Goal: Transaction & Acquisition: Download file/media

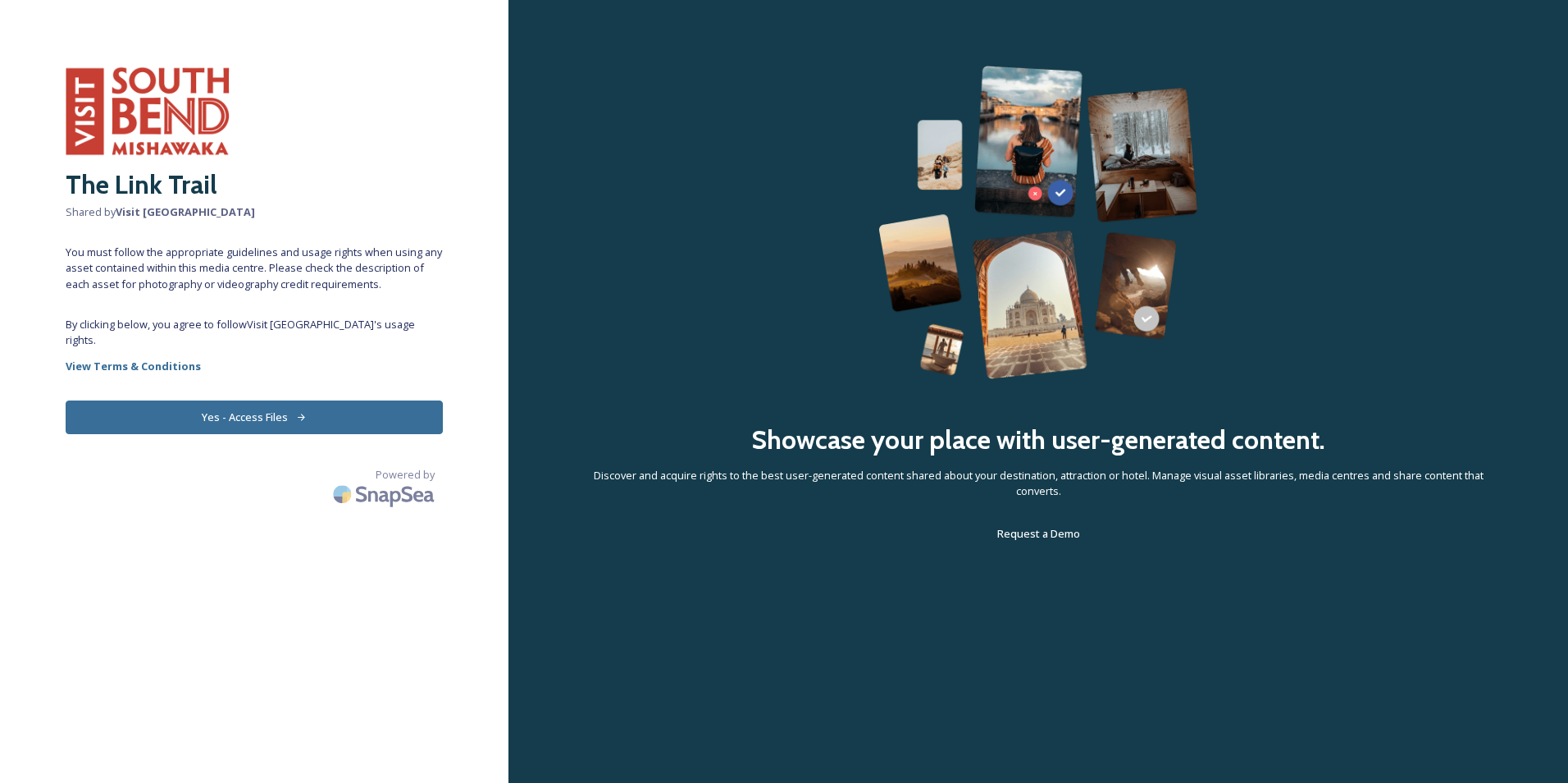
click at [242, 400] on button "Yes - Access Files" at bounding box center [254, 417] width 377 height 34
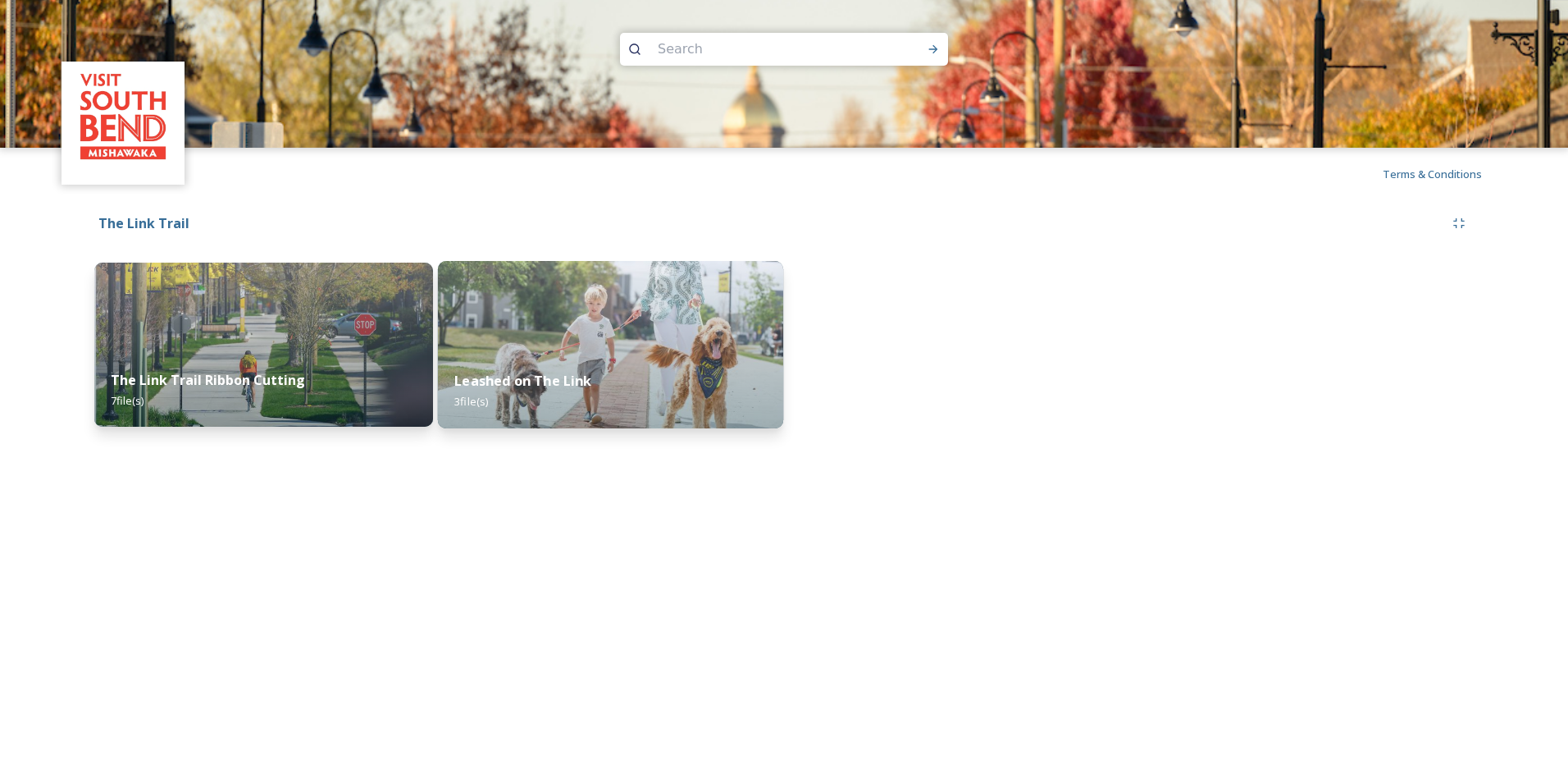
click at [591, 346] on img at bounding box center [611, 345] width 345 height 167
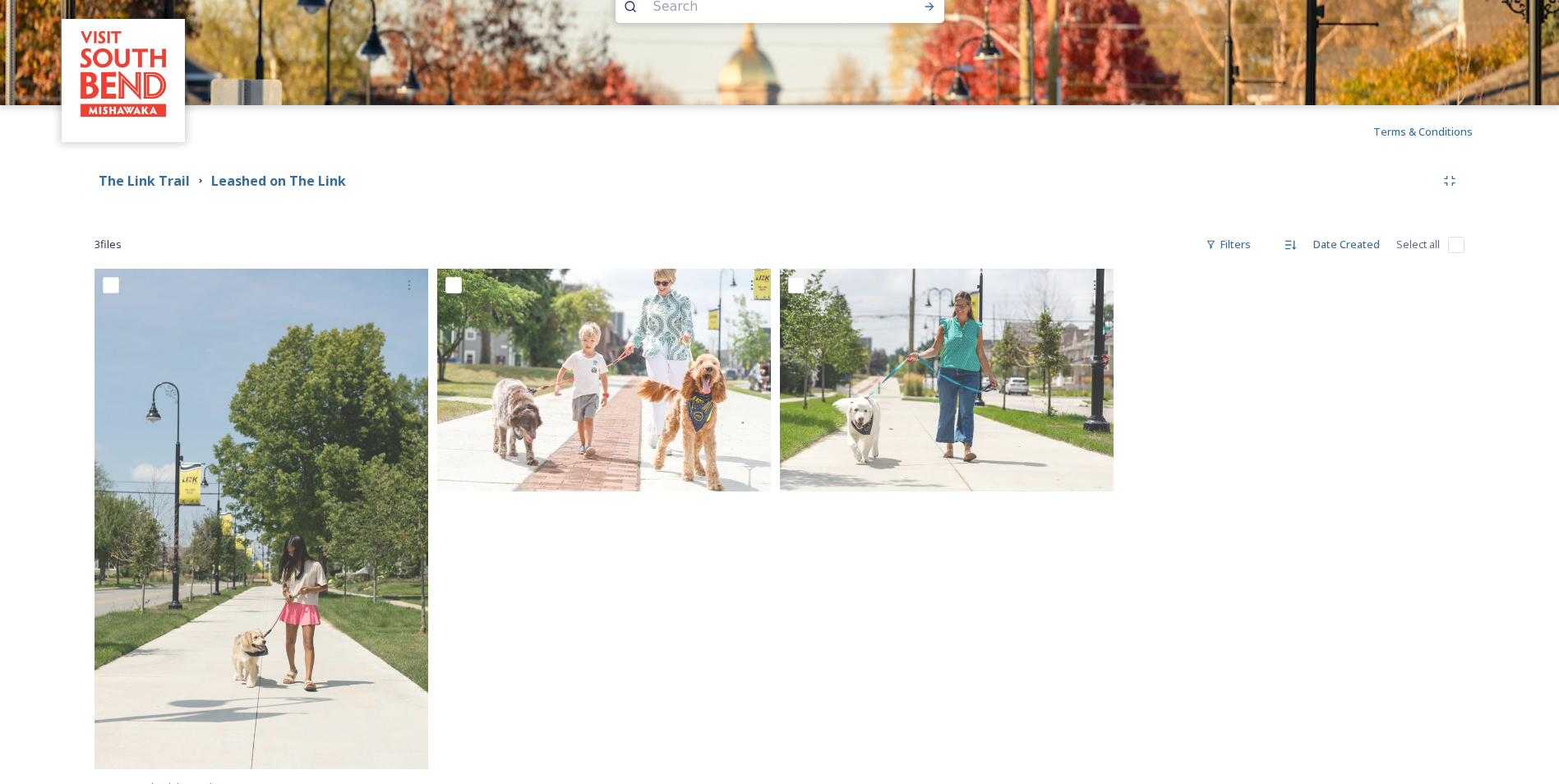
scroll to position [64, 0]
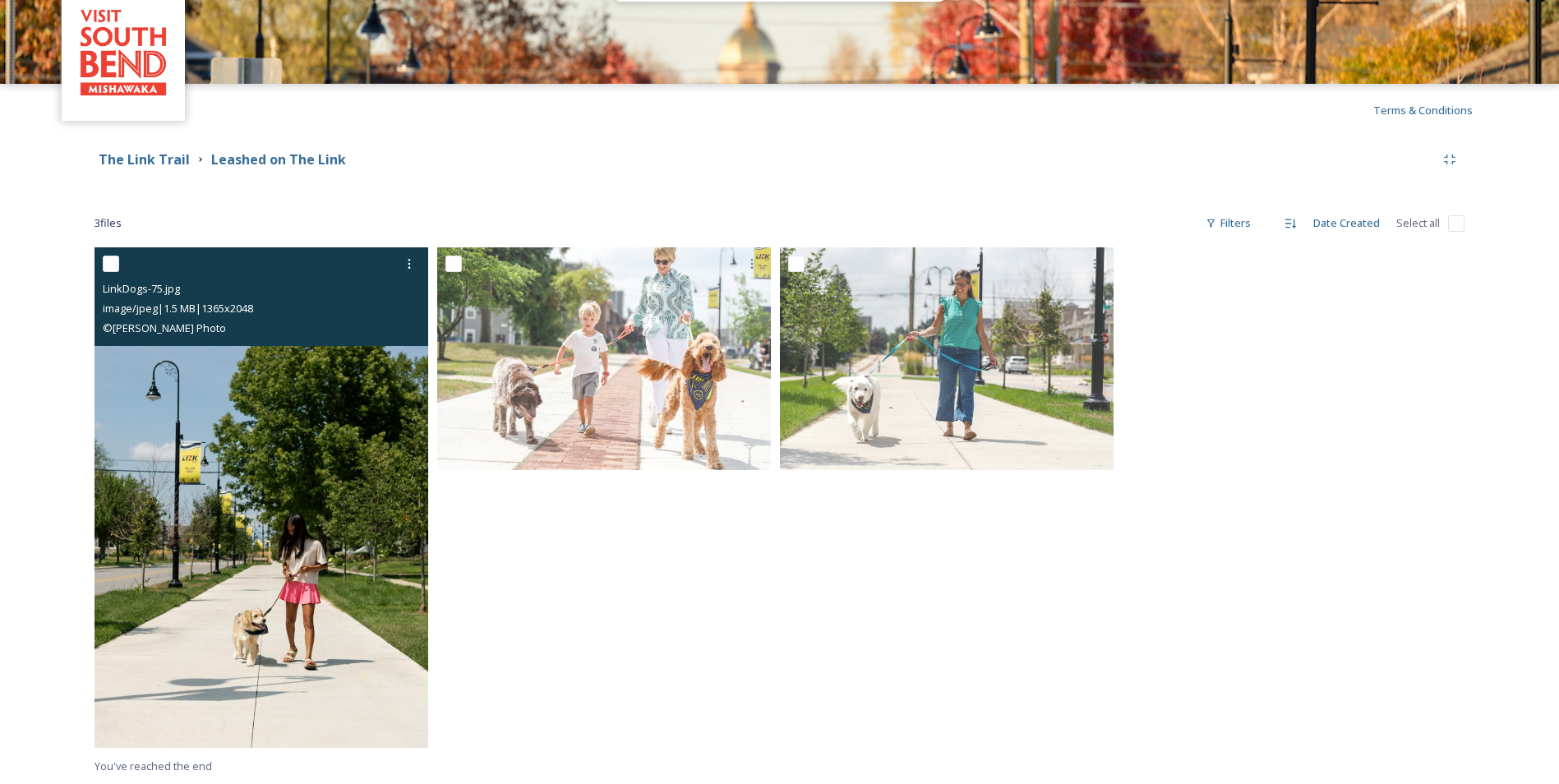
click at [307, 529] on img at bounding box center [260, 497] width 334 height 500
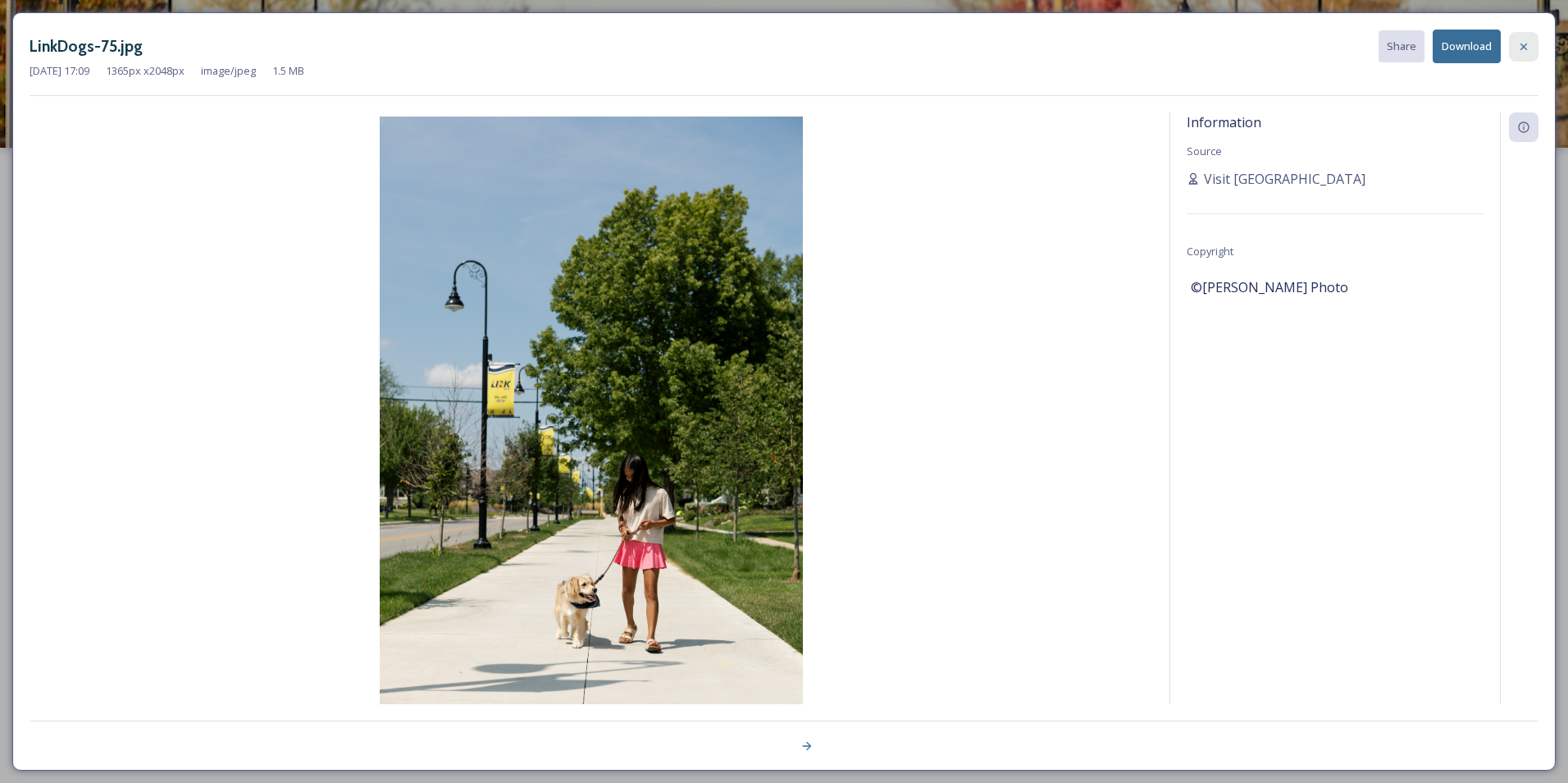
click at [1523, 43] on icon at bounding box center [1523, 47] width 13 height 13
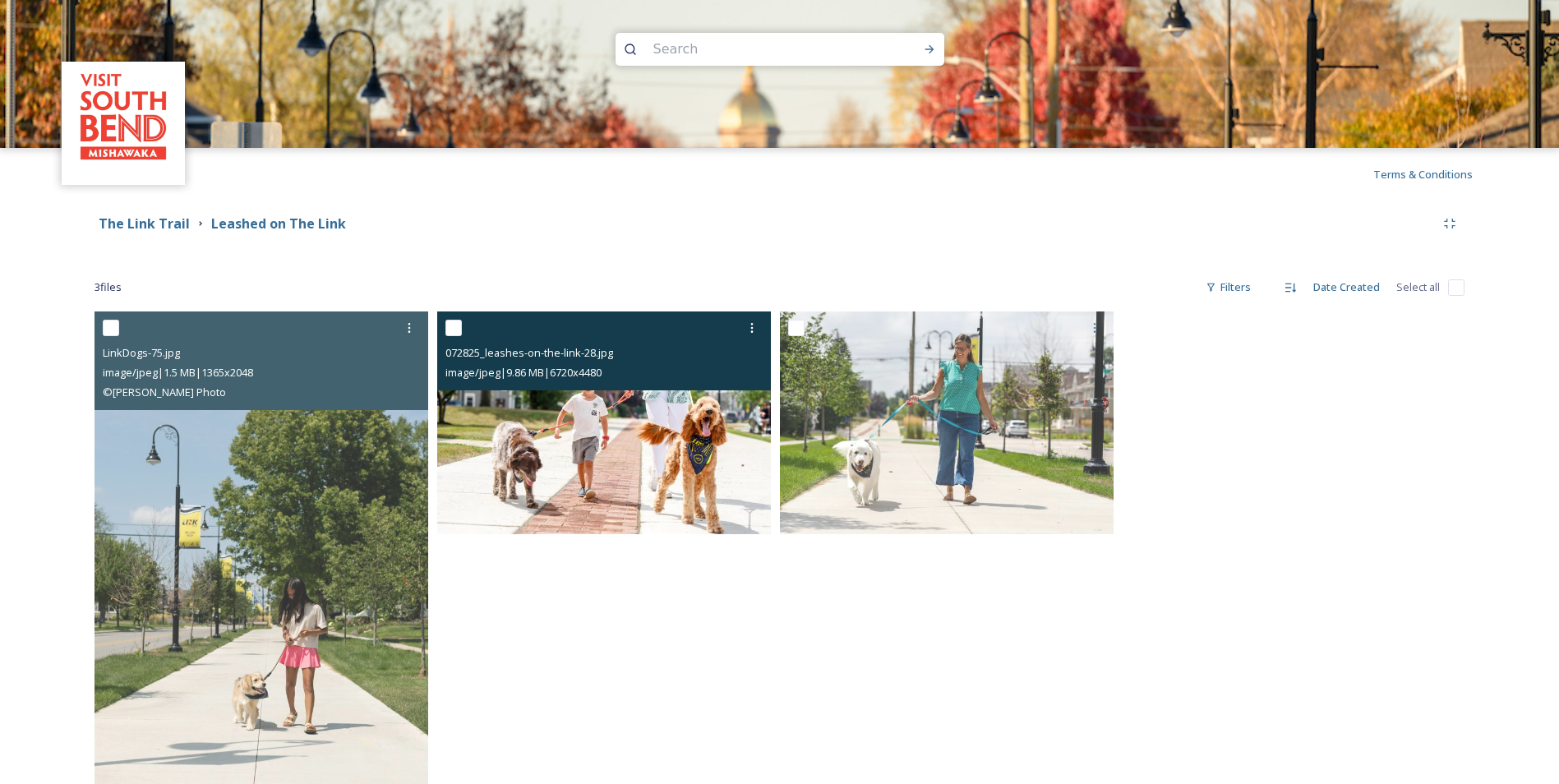
click at [721, 452] on img at bounding box center [604, 422] width 334 height 223
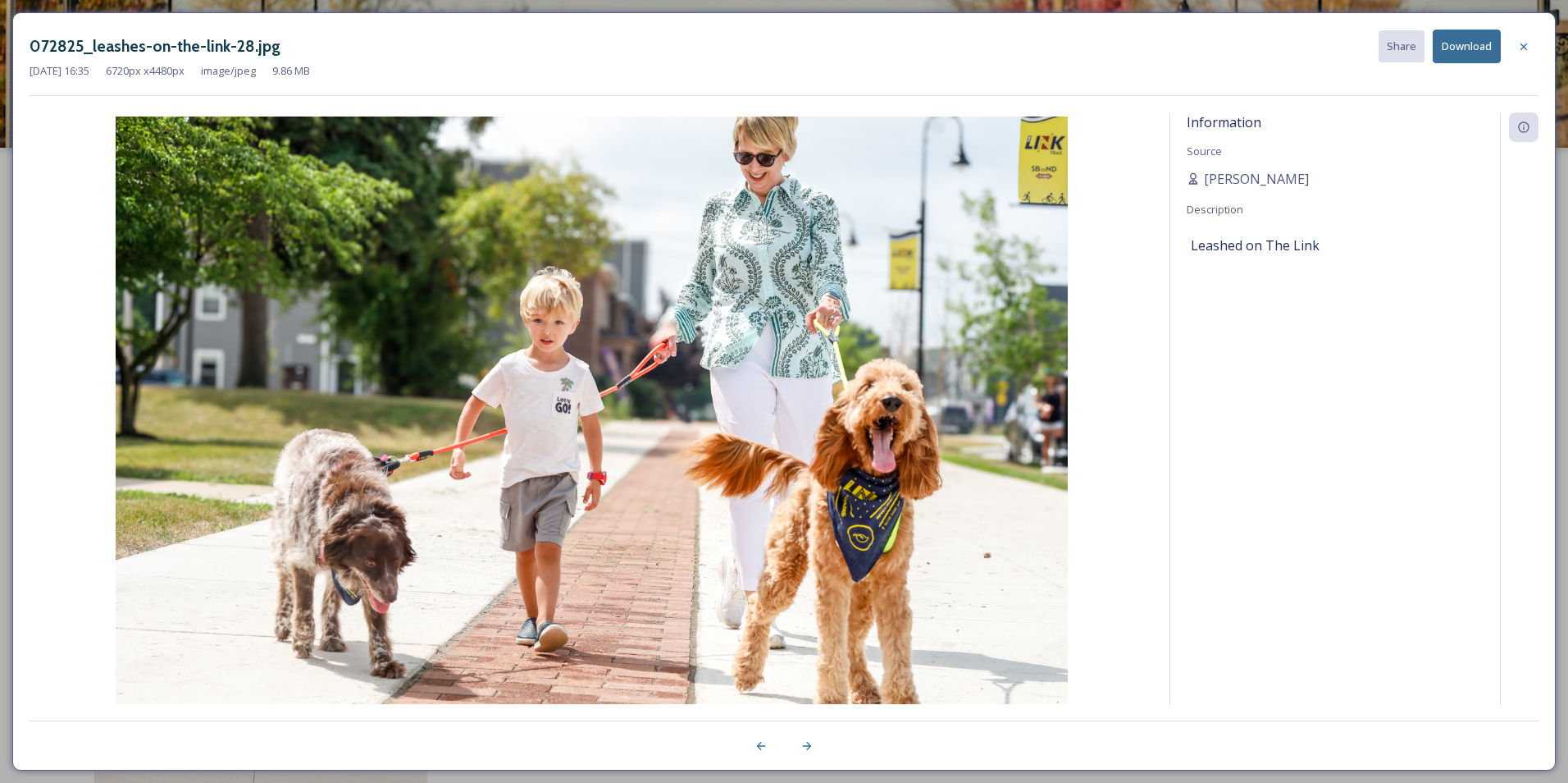
click at [1468, 45] on button "Download" at bounding box center [1466, 46] width 69 height 34
click at [1390, 275] on div "Information Source [PERSON_NAME] Description Leashed on The Link" at bounding box center [1334, 430] width 329 height 635
click at [1518, 54] on div at bounding box center [1523, 46] width 29 height 29
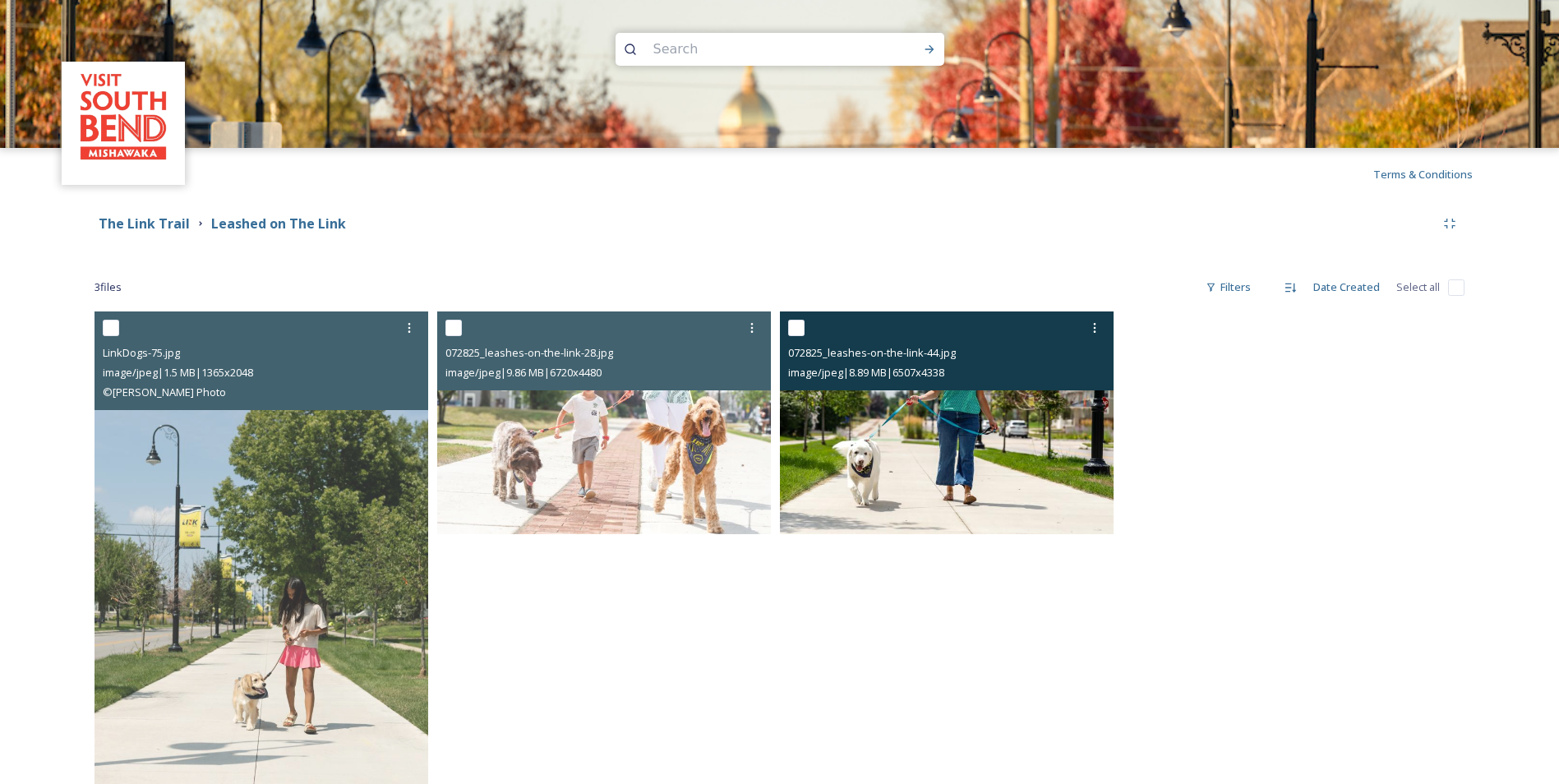
click at [945, 431] on img at bounding box center [946, 422] width 334 height 223
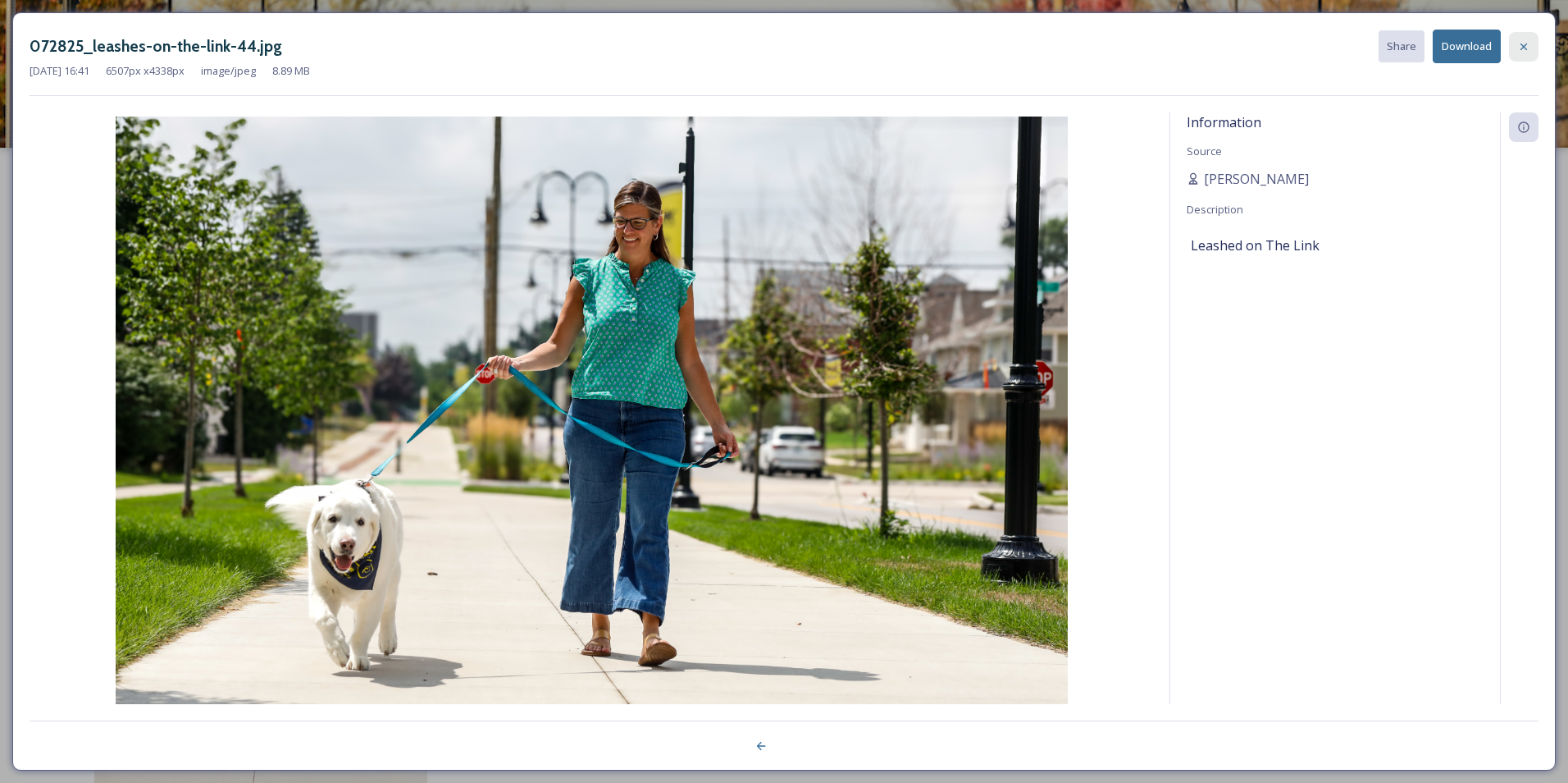
click at [1521, 47] on icon at bounding box center [1523, 47] width 13 height 13
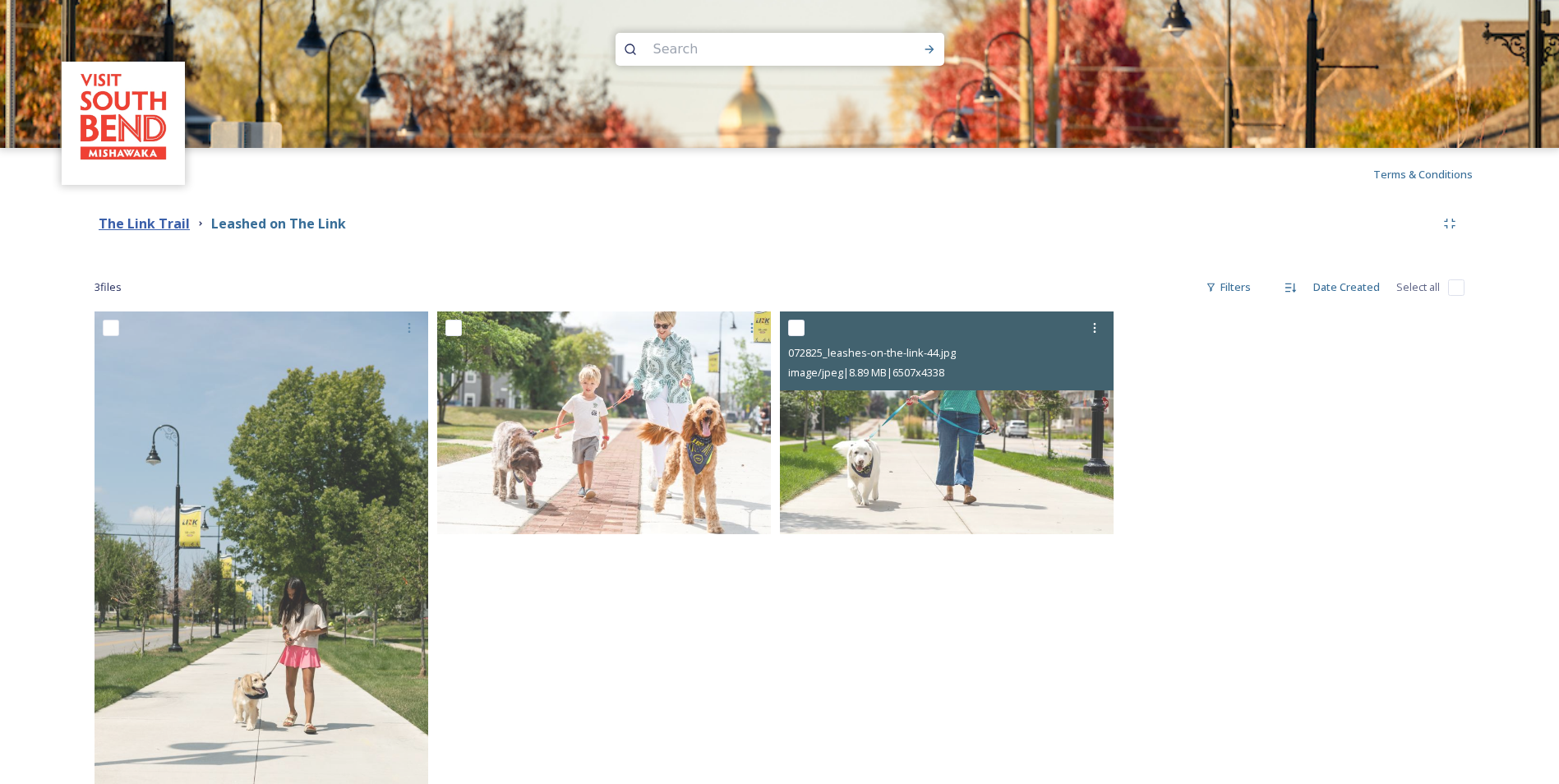
click at [134, 226] on strong "The Link Trail" at bounding box center [144, 223] width 91 height 18
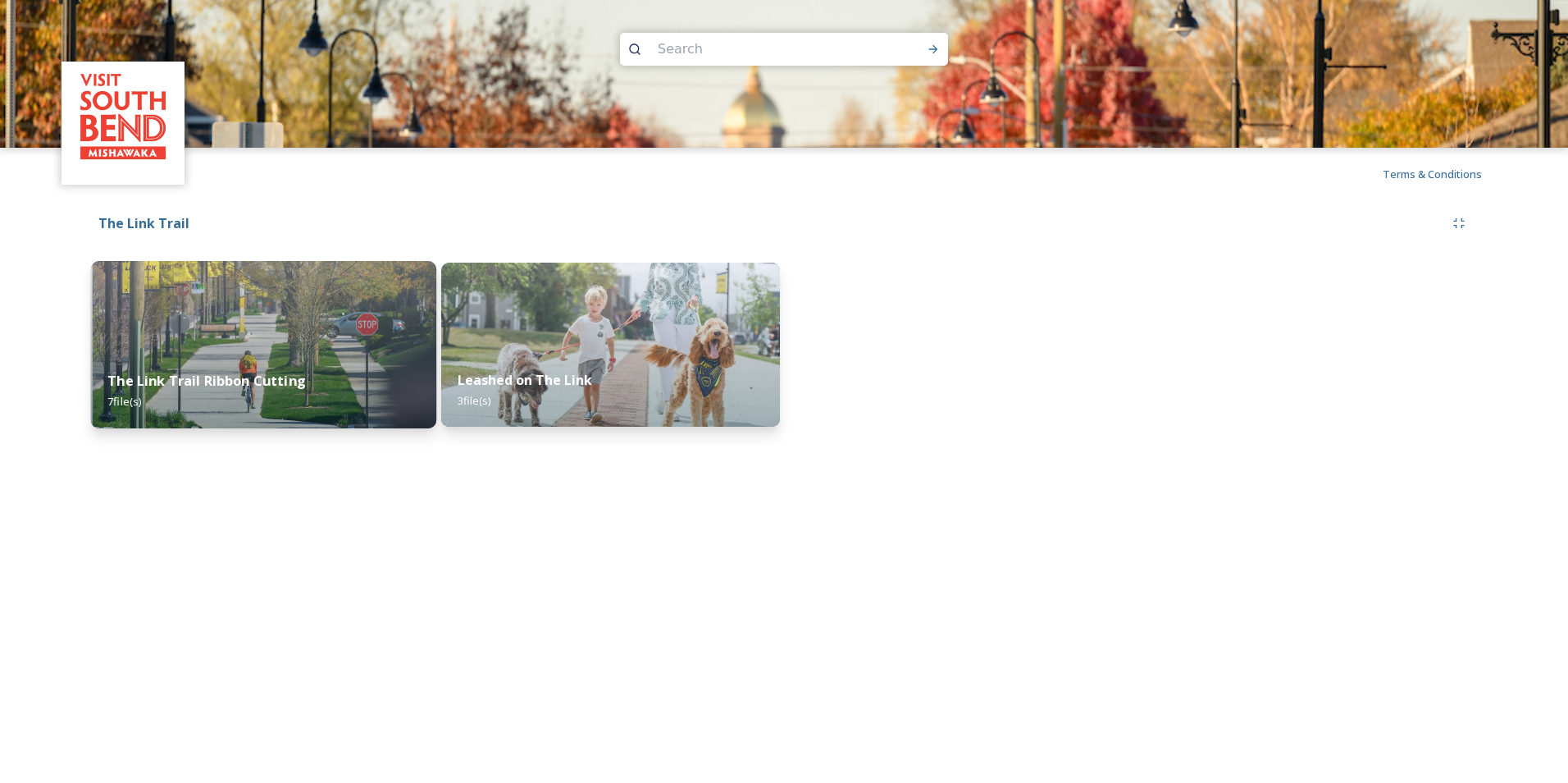
click at [200, 341] on img at bounding box center [264, 345] width 345 height 167
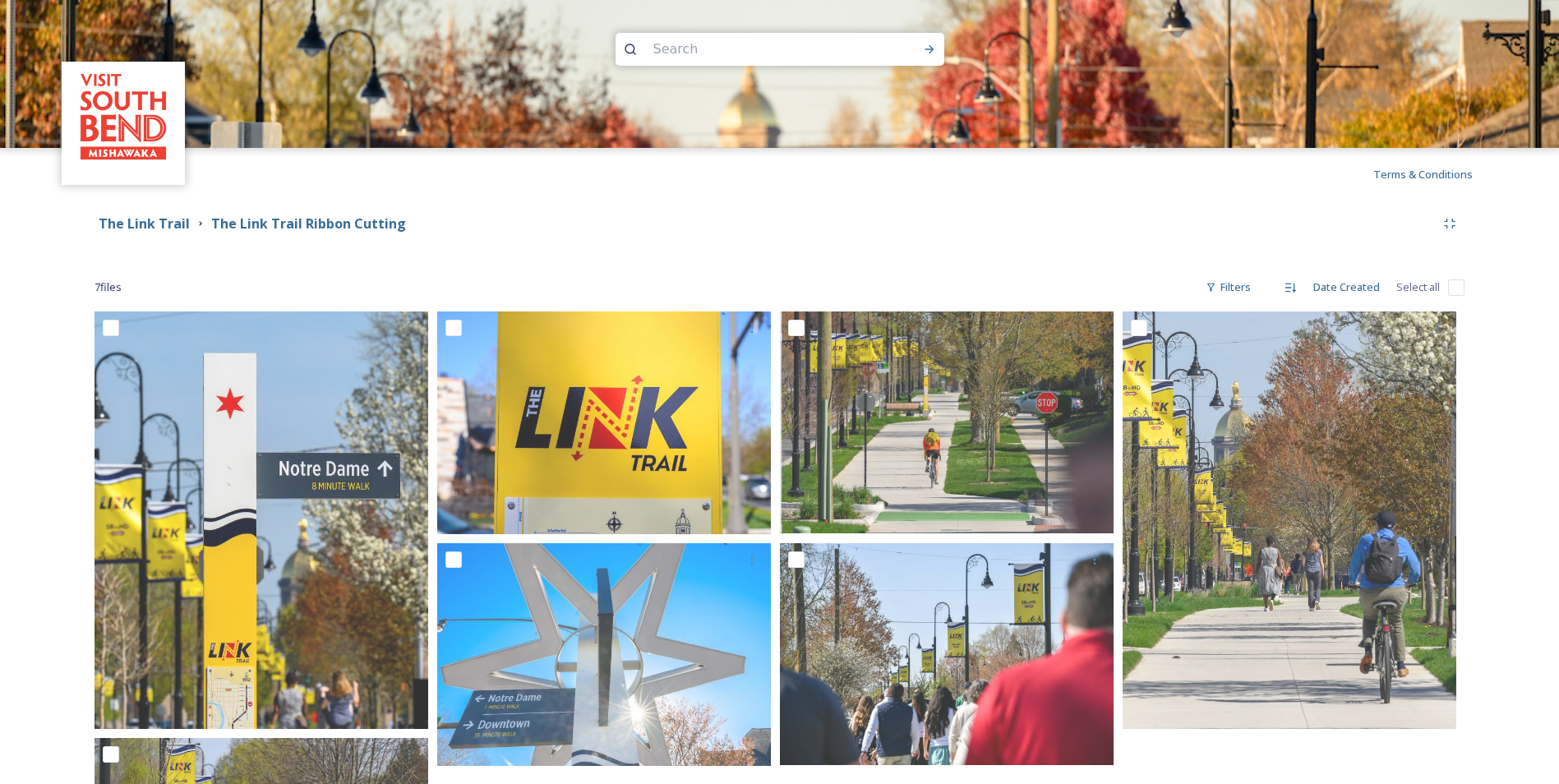
scroll to position [165, 0]
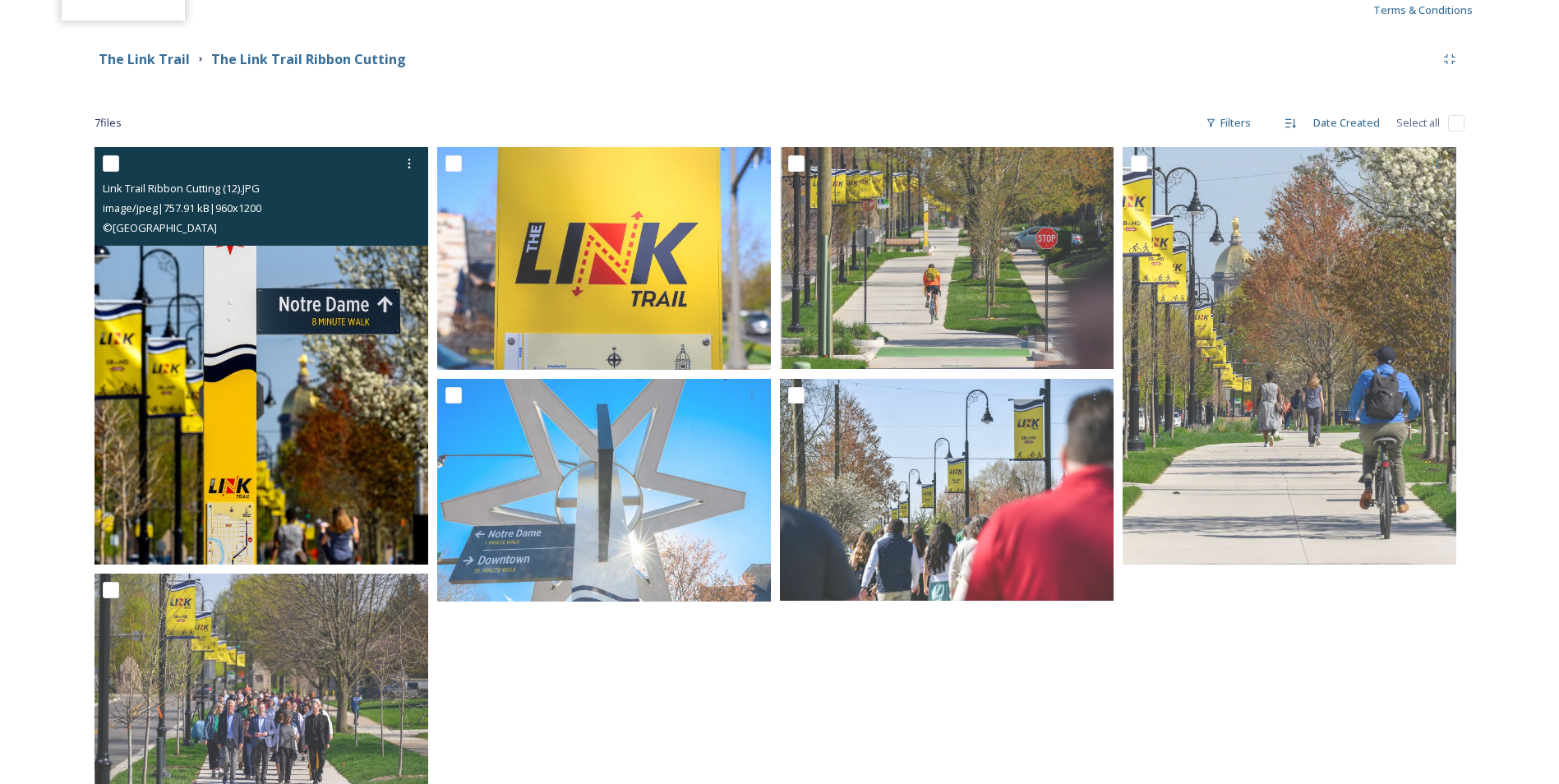
click at [299, 457] on img at bounding box center [260, 355] width 334 height 417
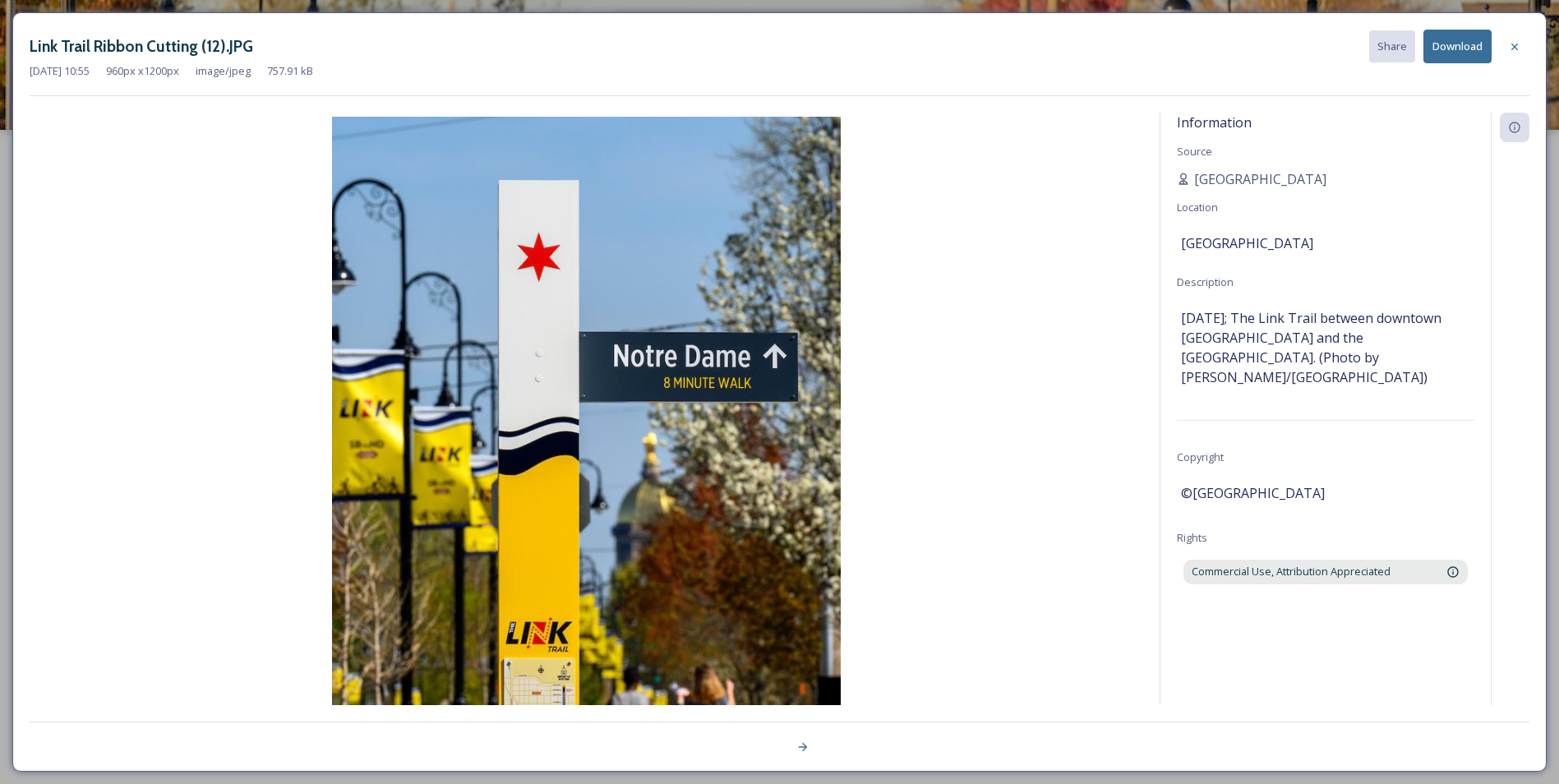
scroll to position [18, 0]
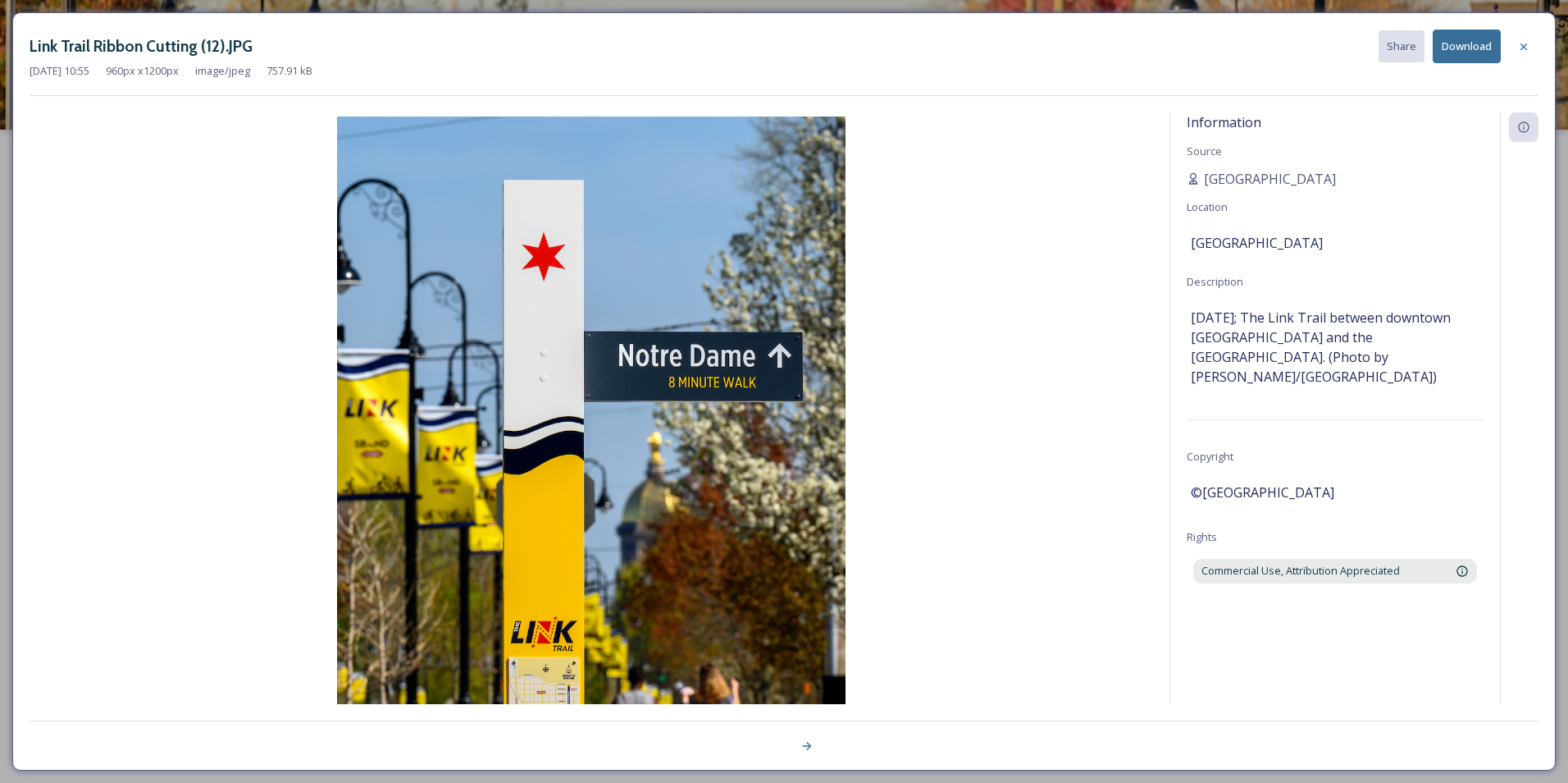
click at [1458, 49] on button "Download" at bounding box center [1466, 46] width 69 height 34
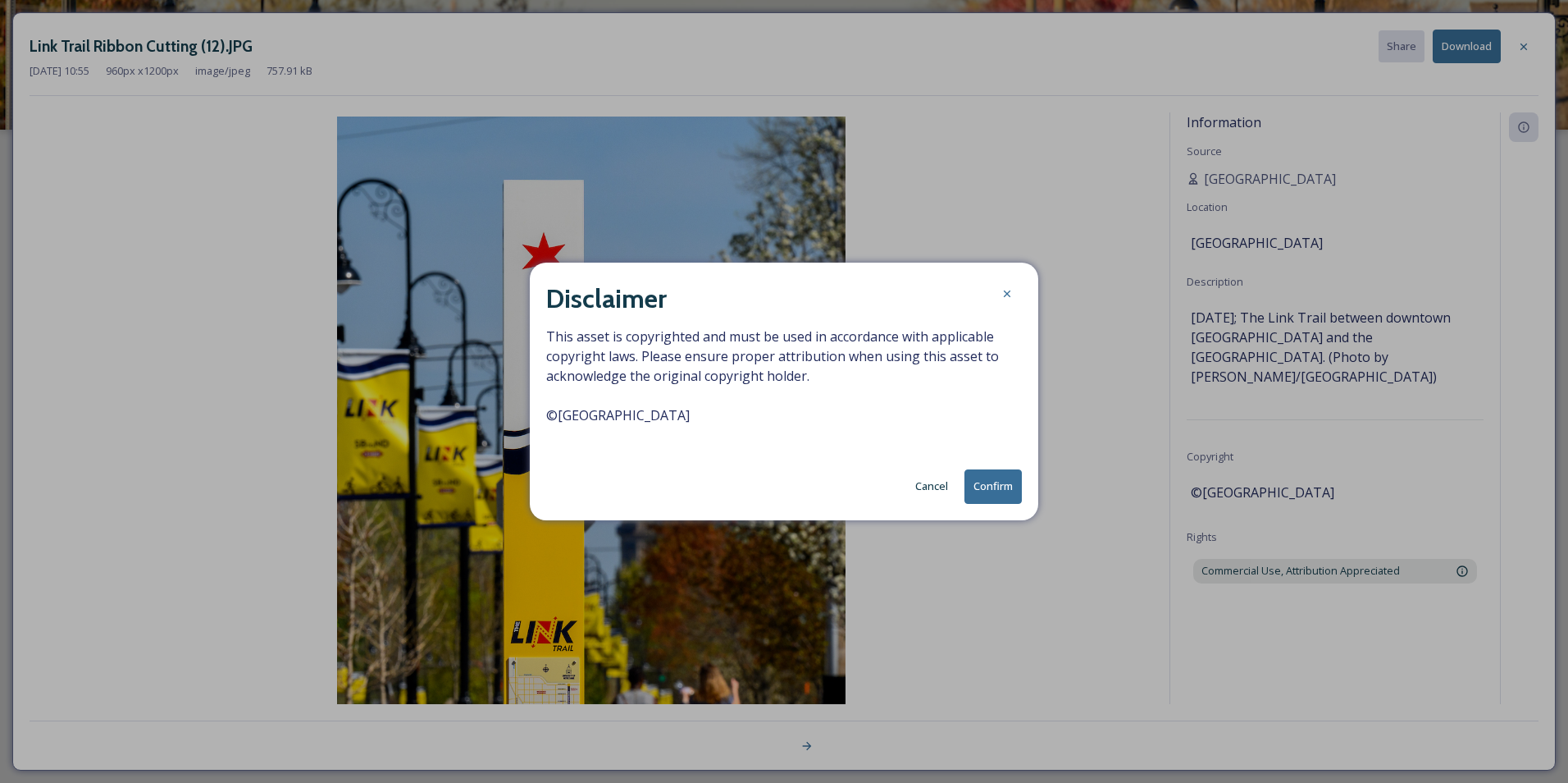
click at [984, 489] on button "Confirm" at bounding box center [993, 486] width 57 height 34
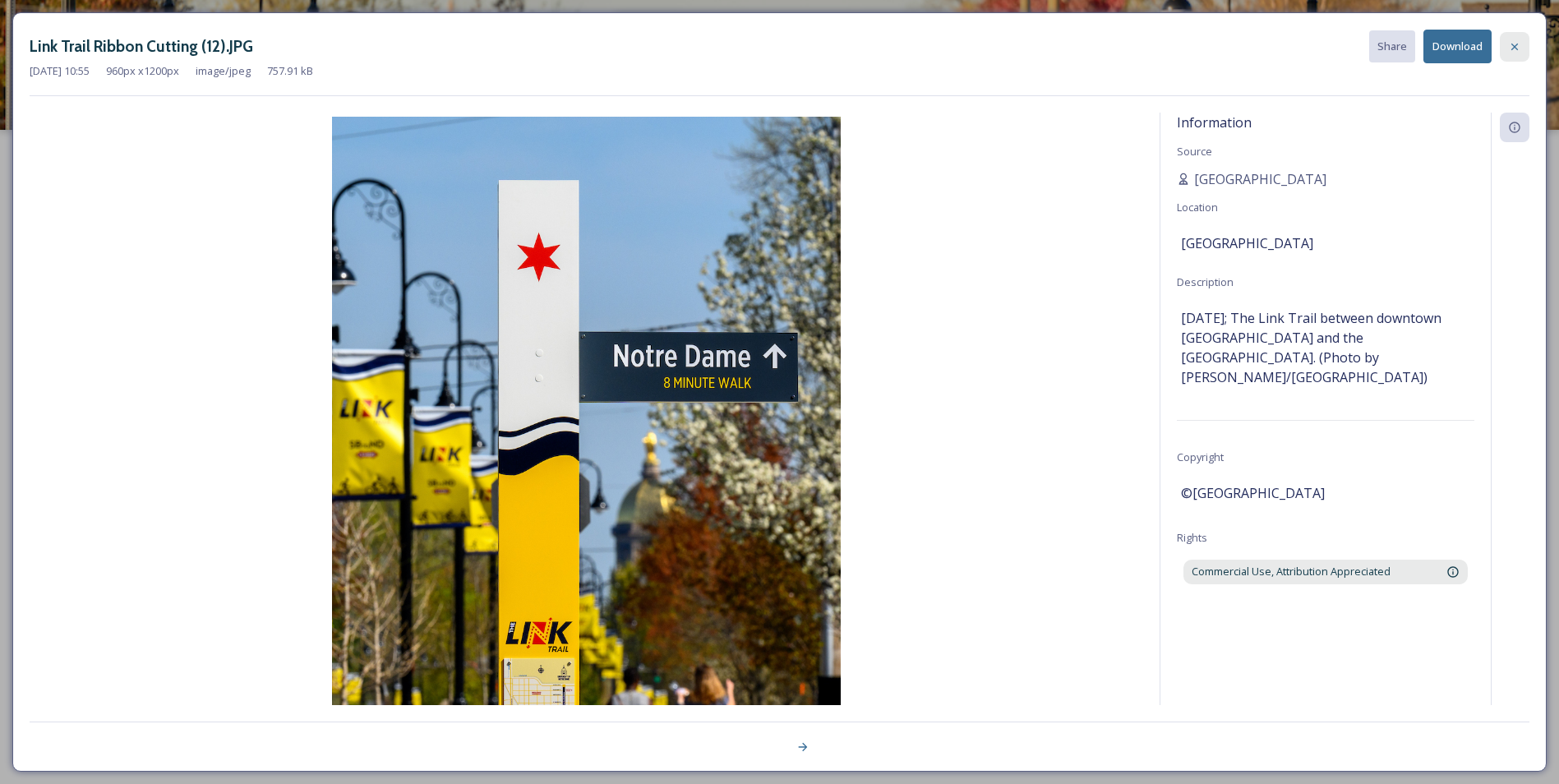
click at [1516, 42] on icon at bounding box center [1514, 47] width 13 height 13
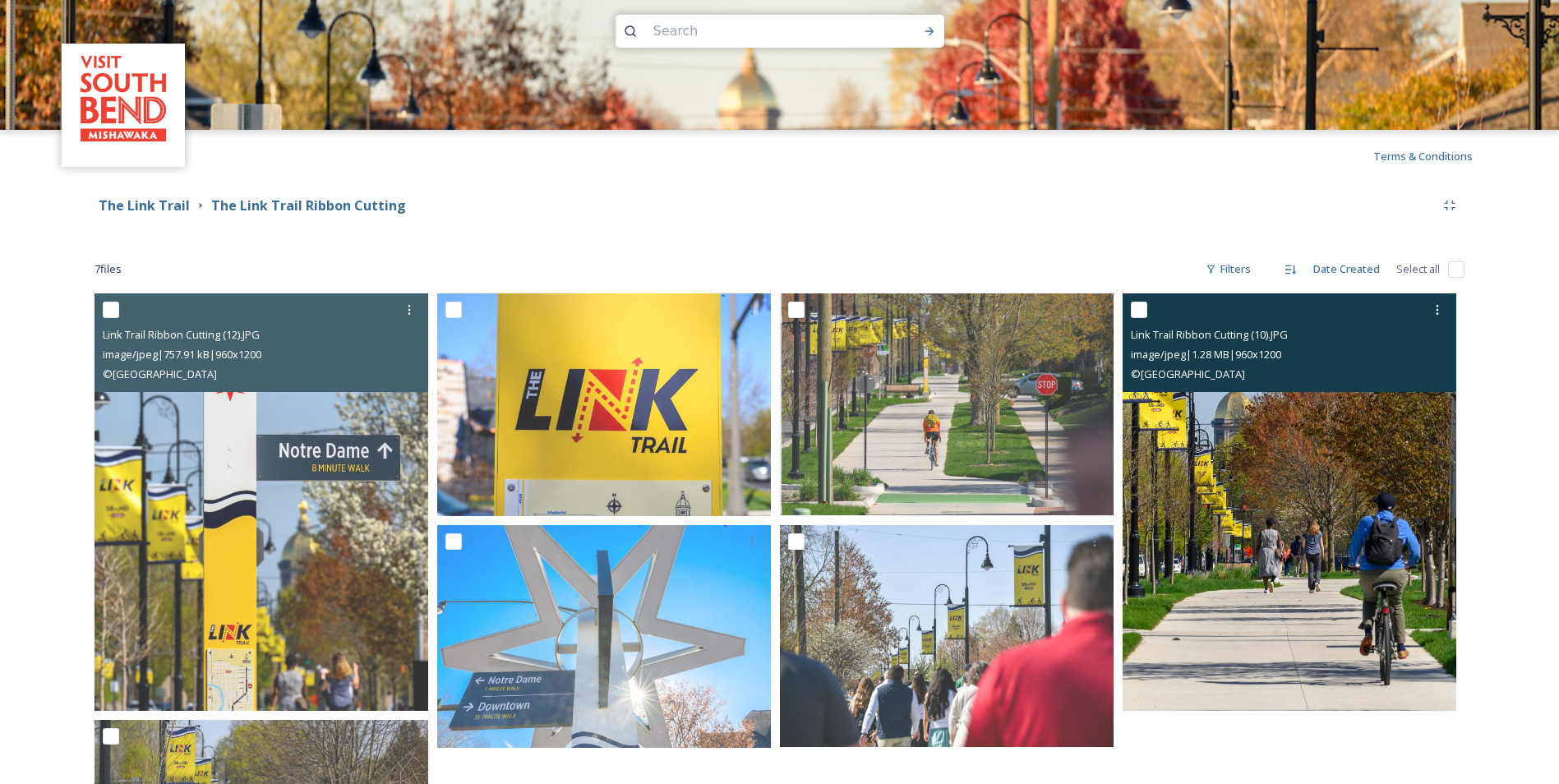
click at [1257, 576] on img at bounding box center [1289, 502] width 334 height 417
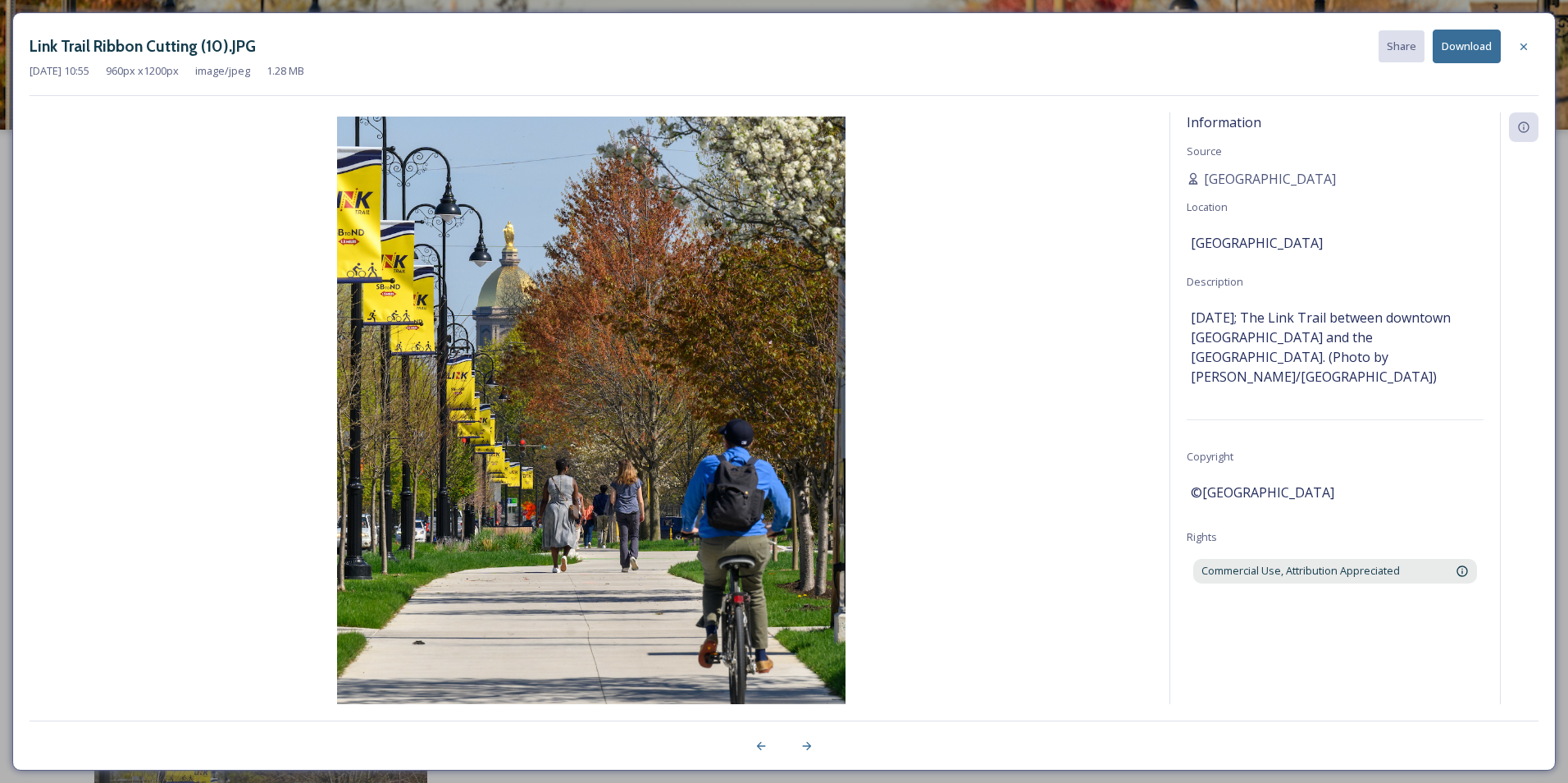
click at [1458, 43] on button "Download" at bounding box center [1466, 46] width 69 height 34
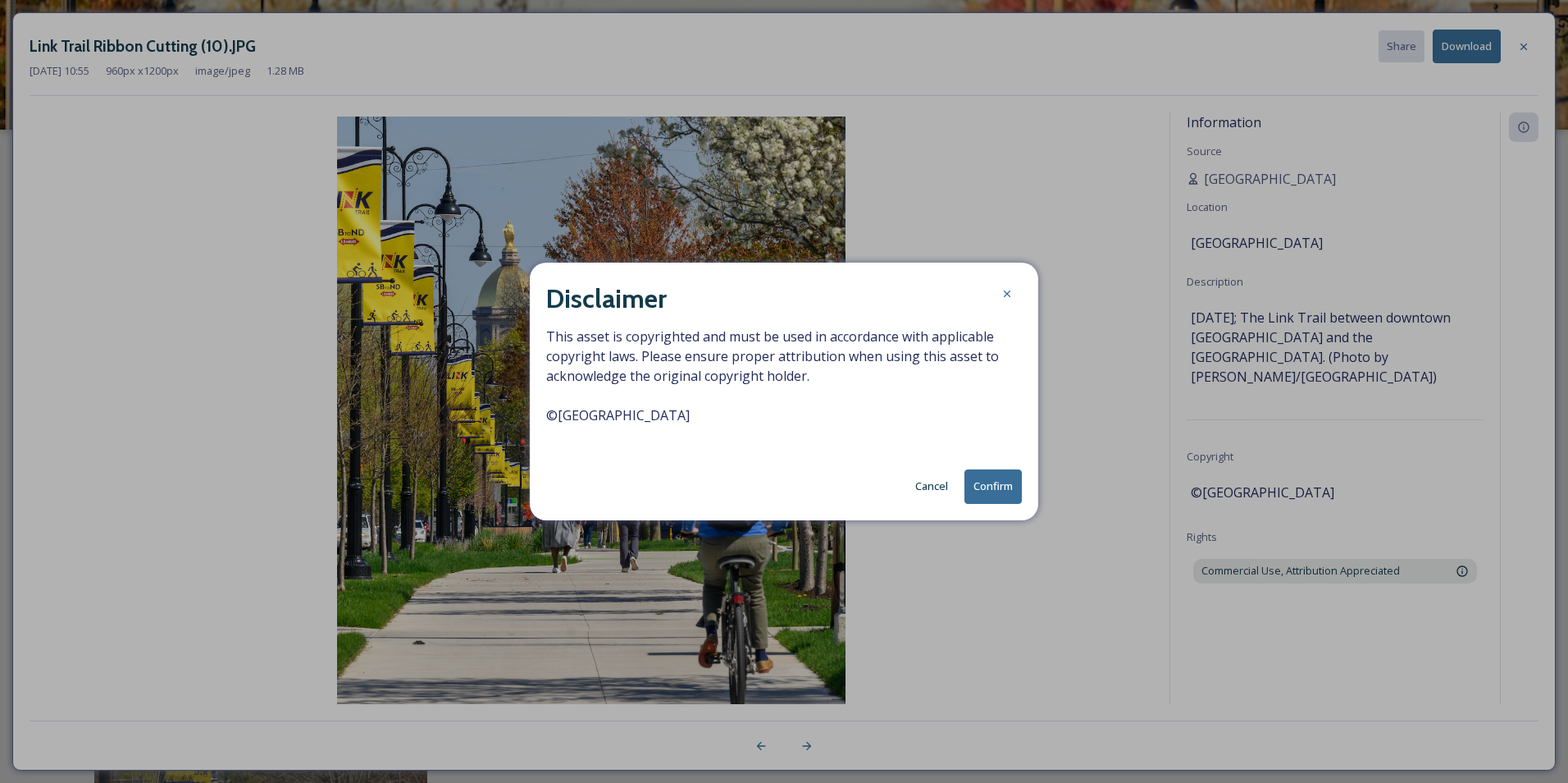
click at [1005, 488] on button "Confirm" at bounding box center [993, 486] width 57 height 34
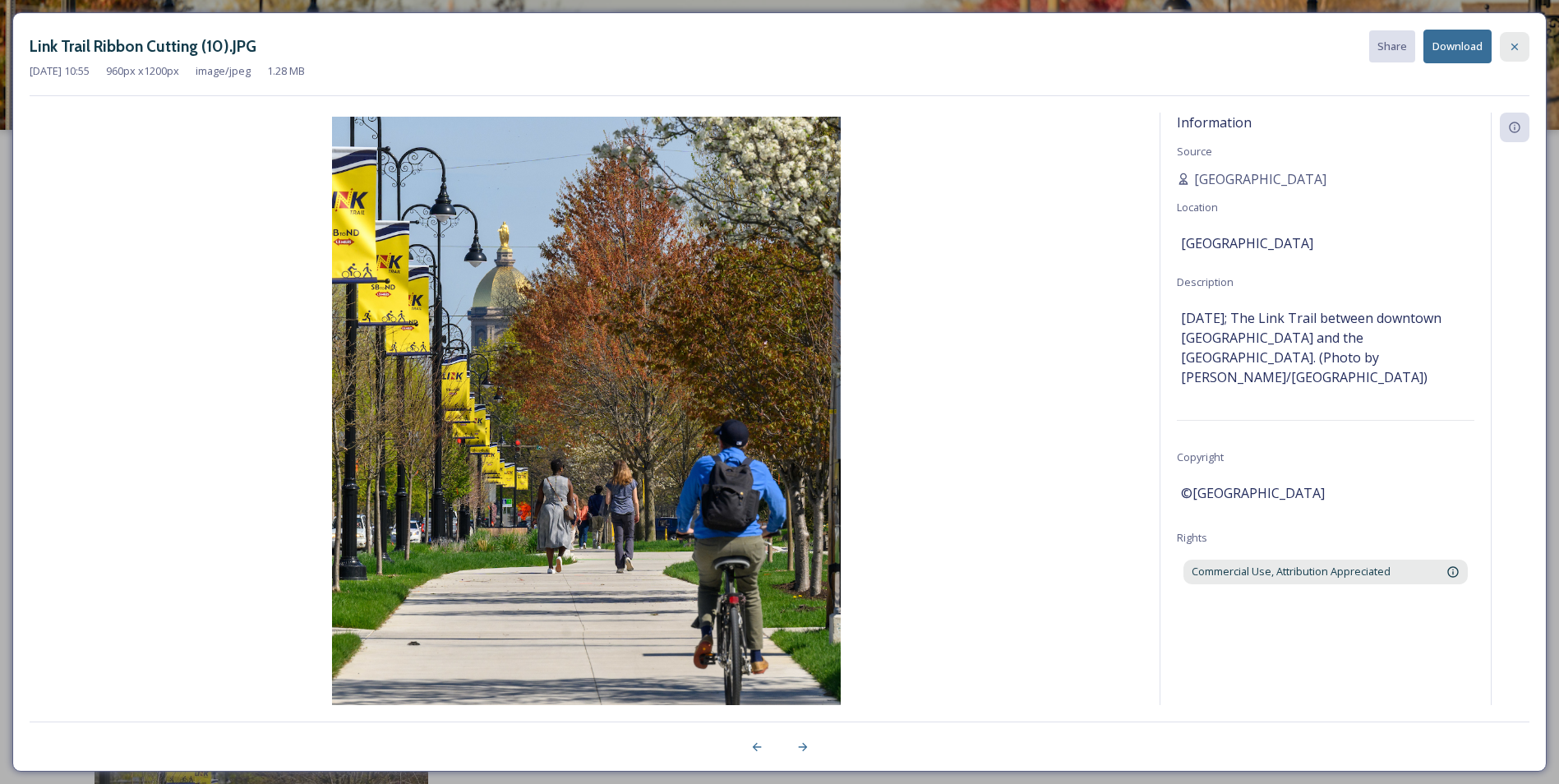
click at [1515, 51] on icon at bounding box center [1514, 47] width 13 height 13
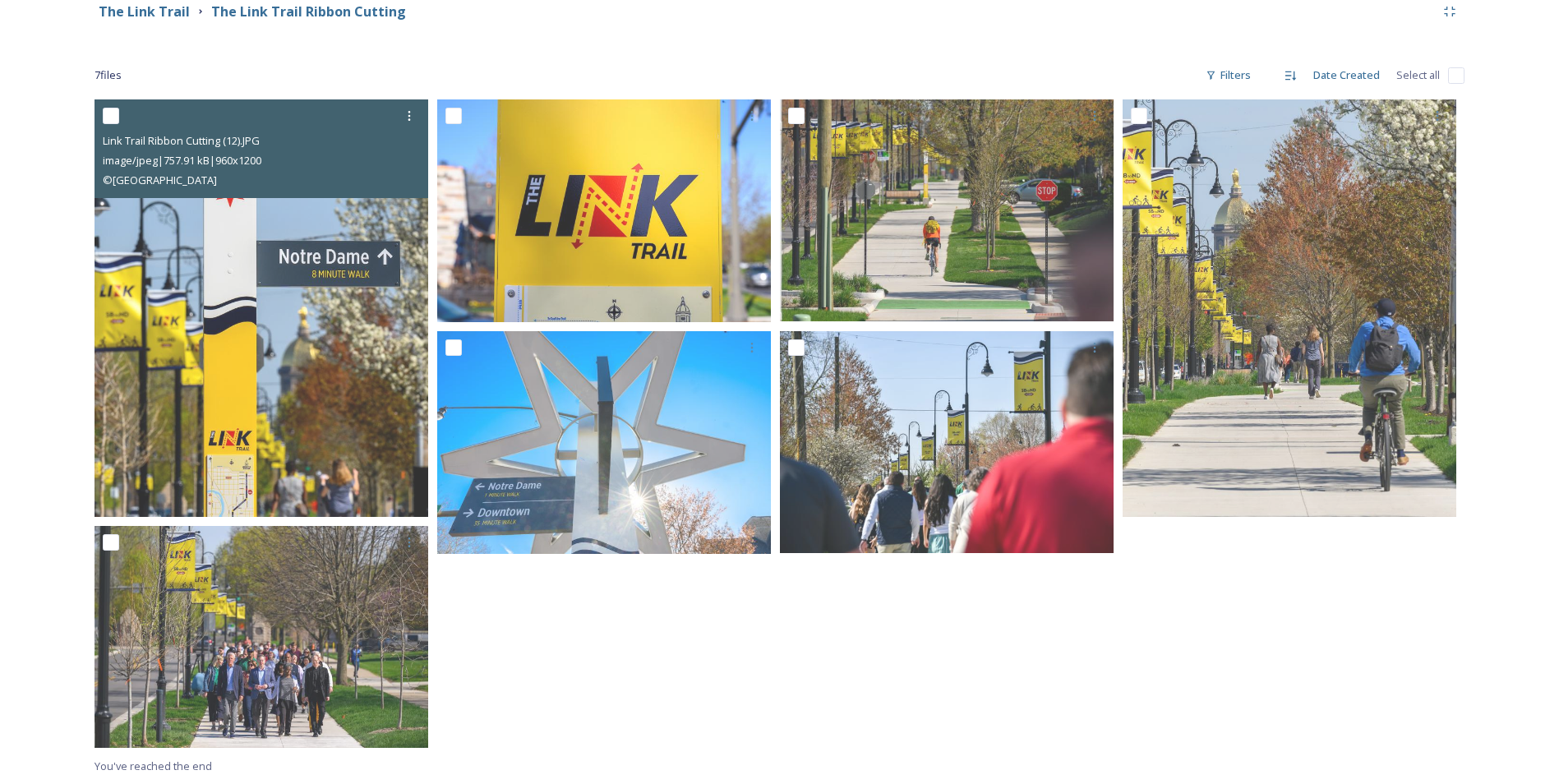
scroll to position [130, 0]
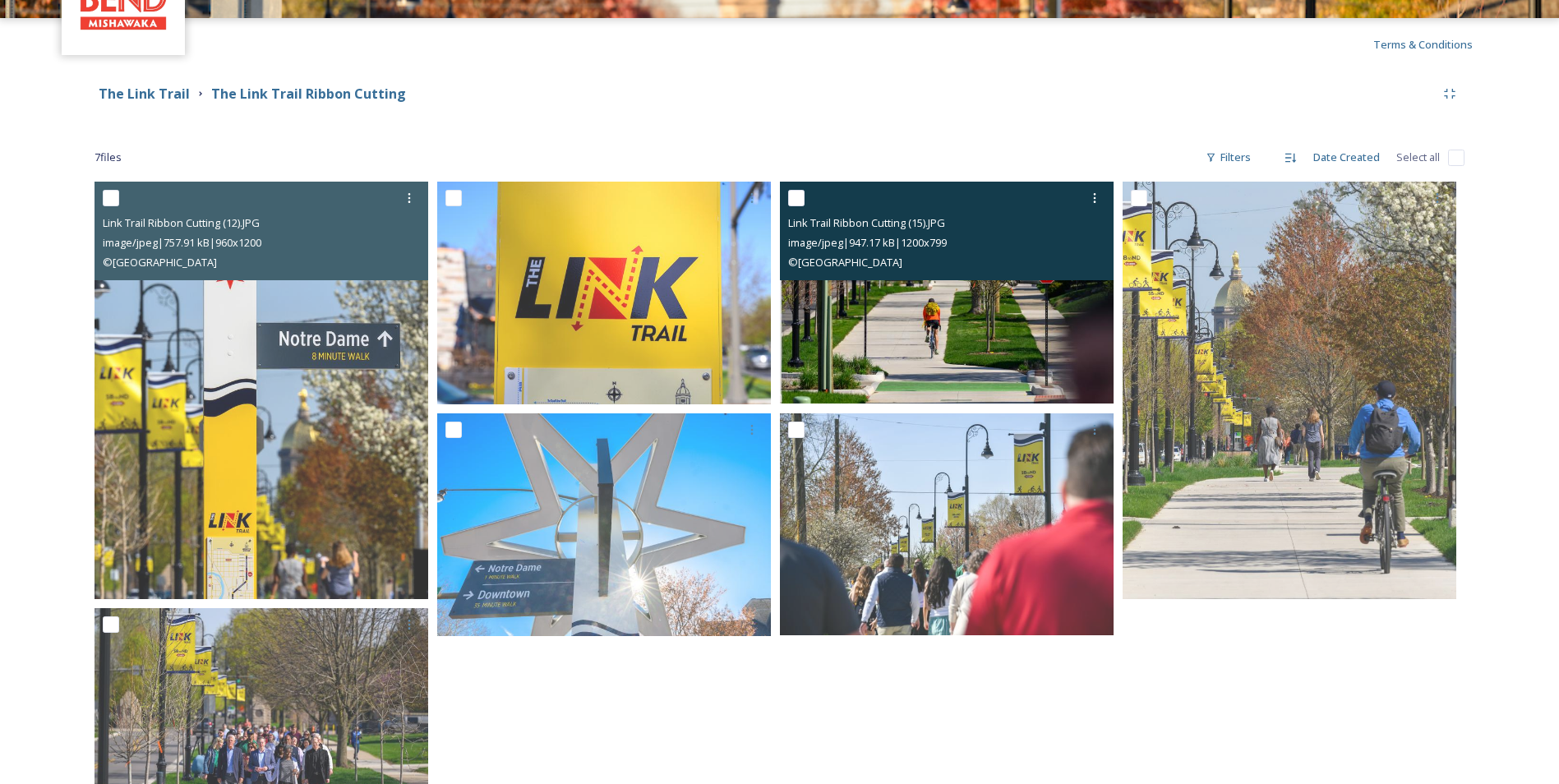
click at [938, 354] on img at bounding box center [946, 292] width 334 height 222
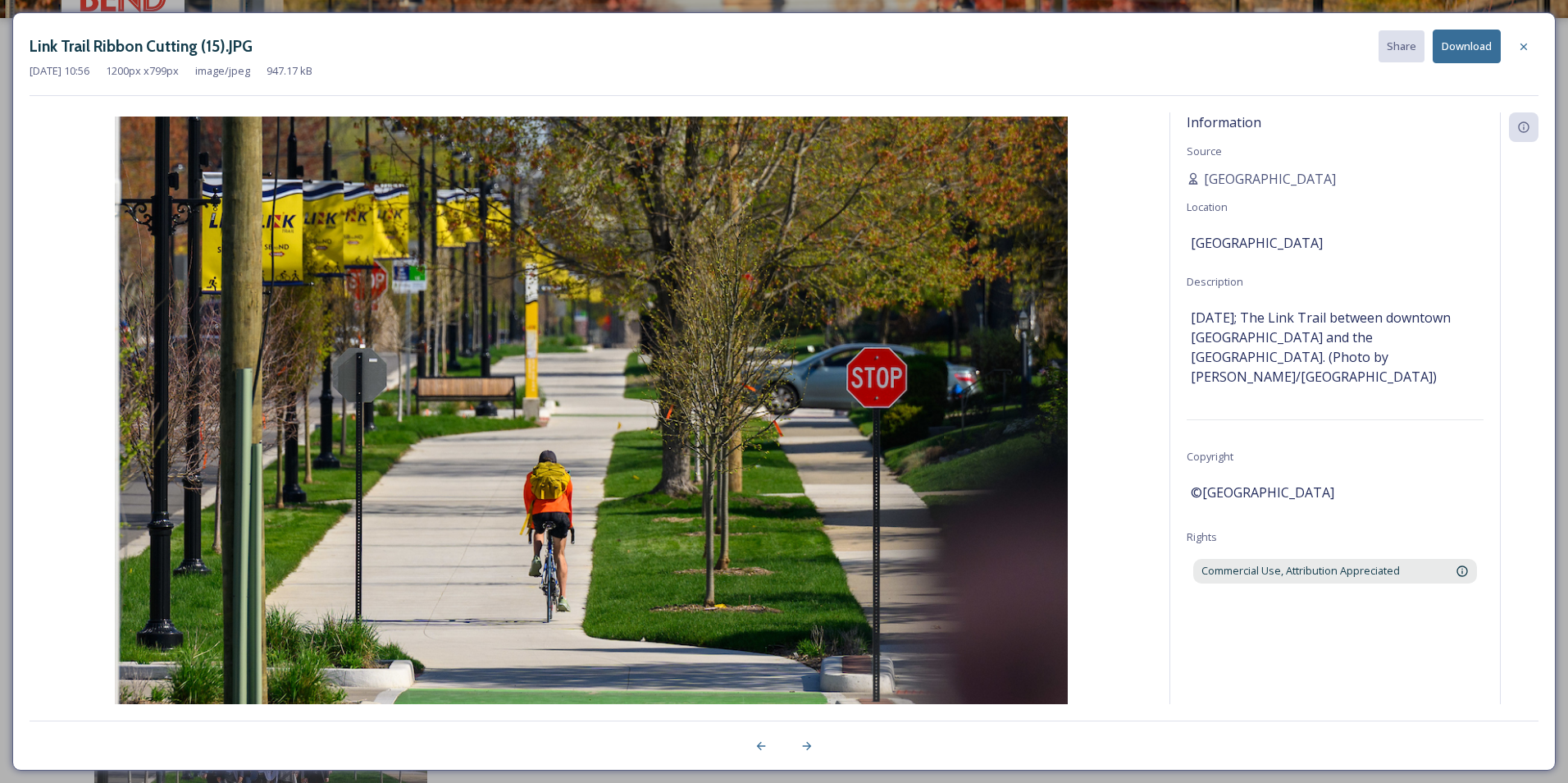
click at [1466, 53] on button "Download" at bounding box center [1466, 46] width 69 height 34
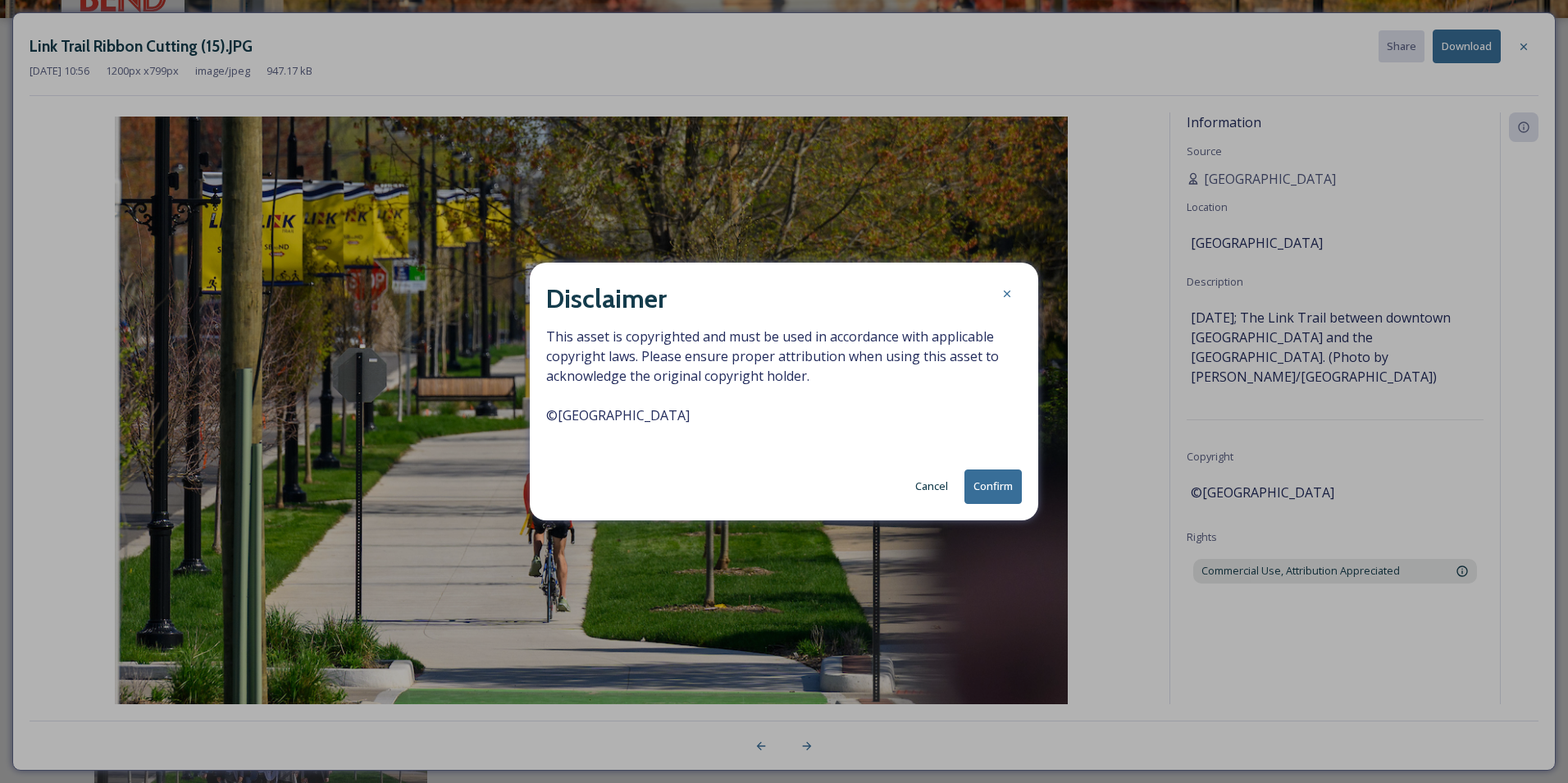
click at [1009, 484] on button "Confirm" at bounding box center [993, 486] width 57 height 34
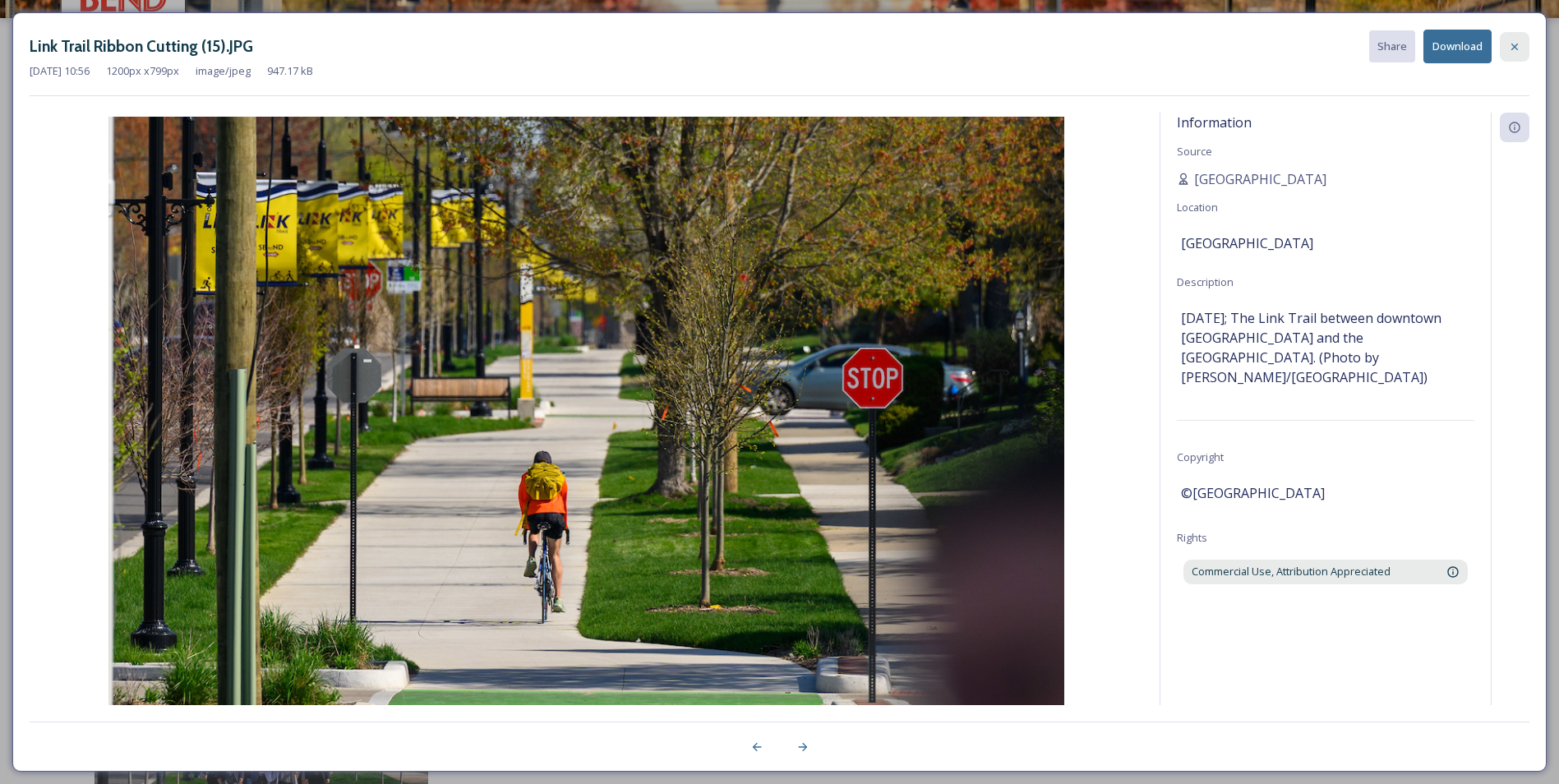
click at [1513, 48] on icon at bounding box center [1514, 45] width 7 height 7
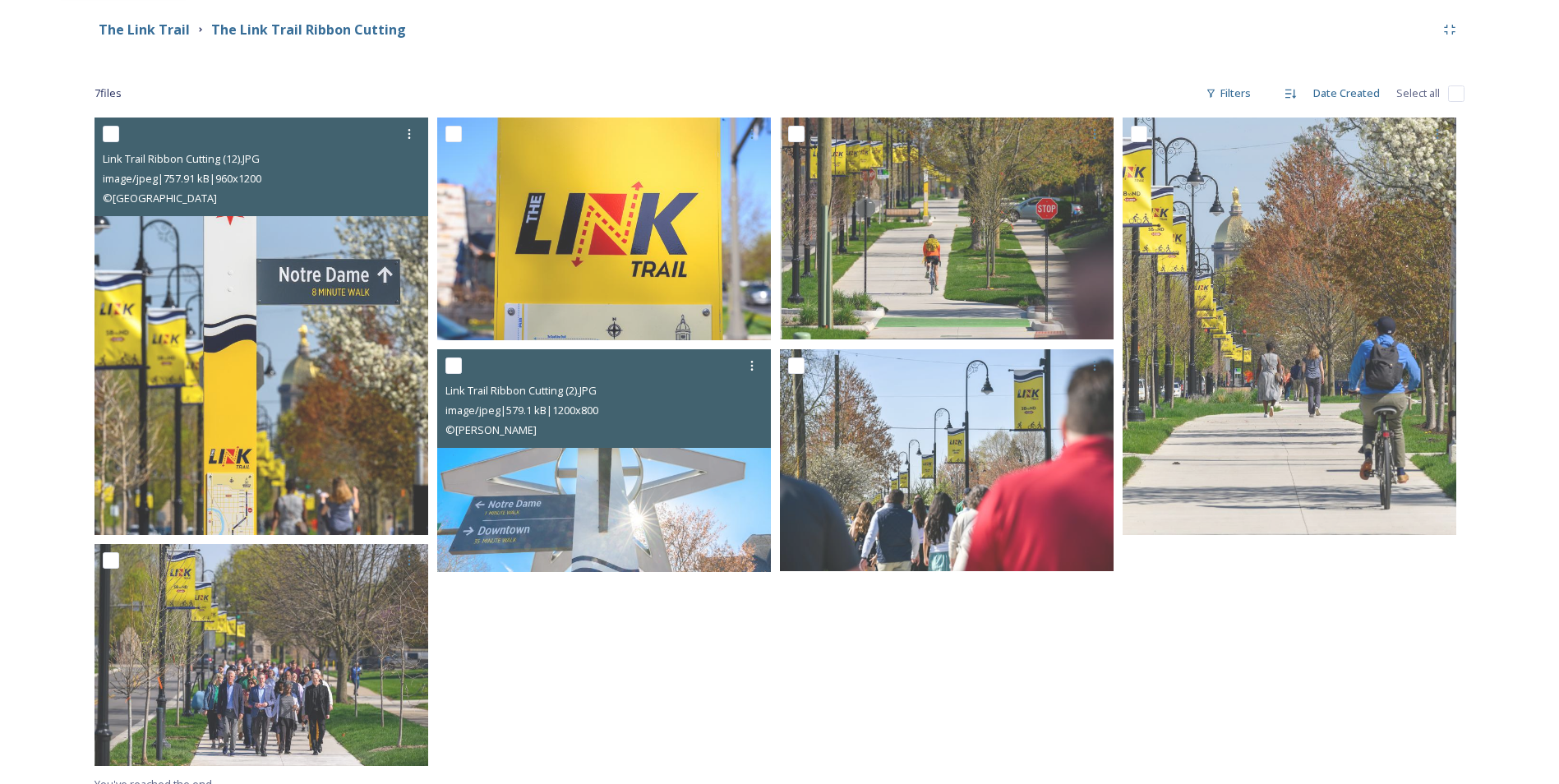
scroll to position [212, 0]
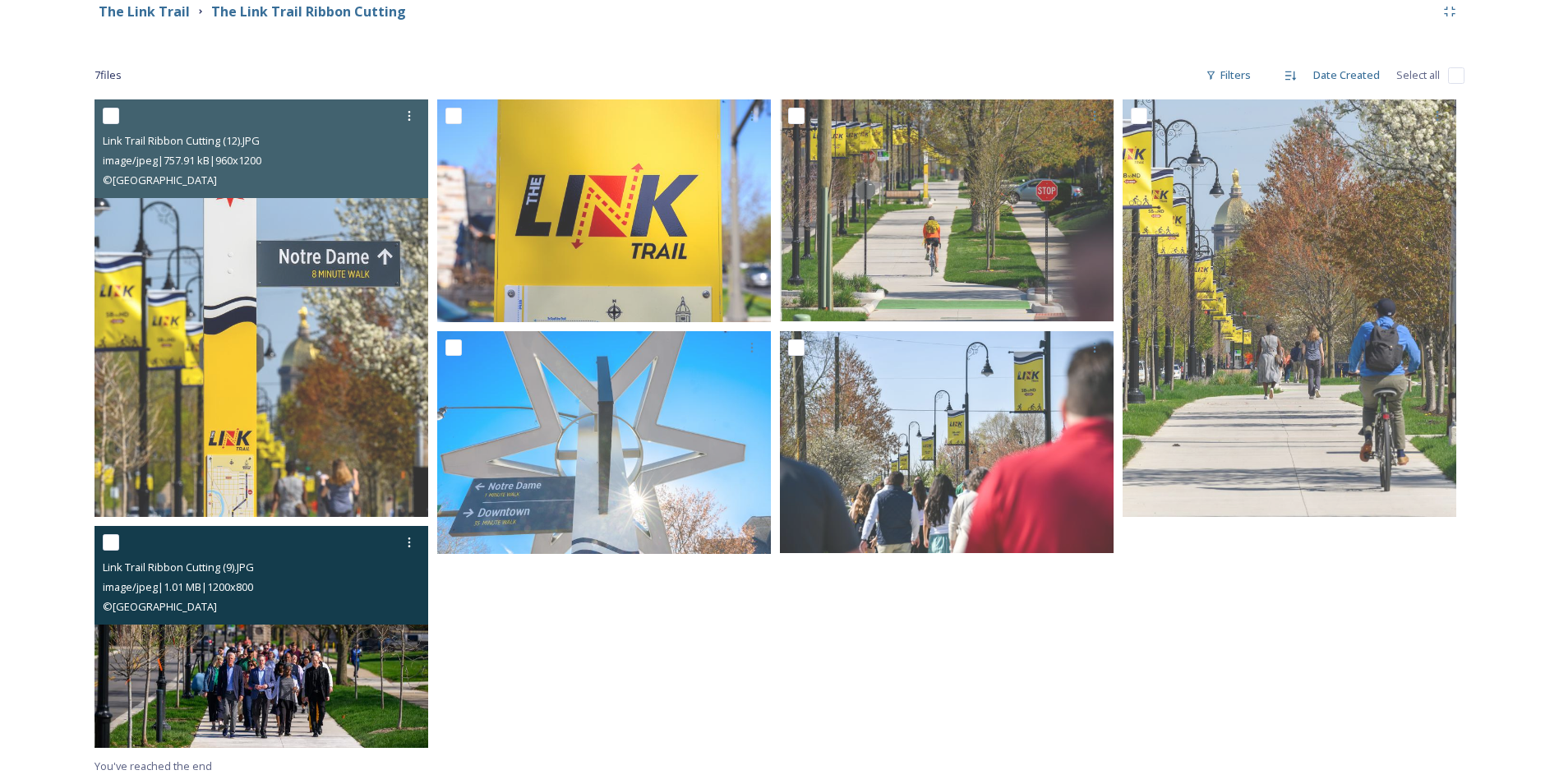
click at [267, 673] on img at bounding box center [260, 636] width 334 height 223
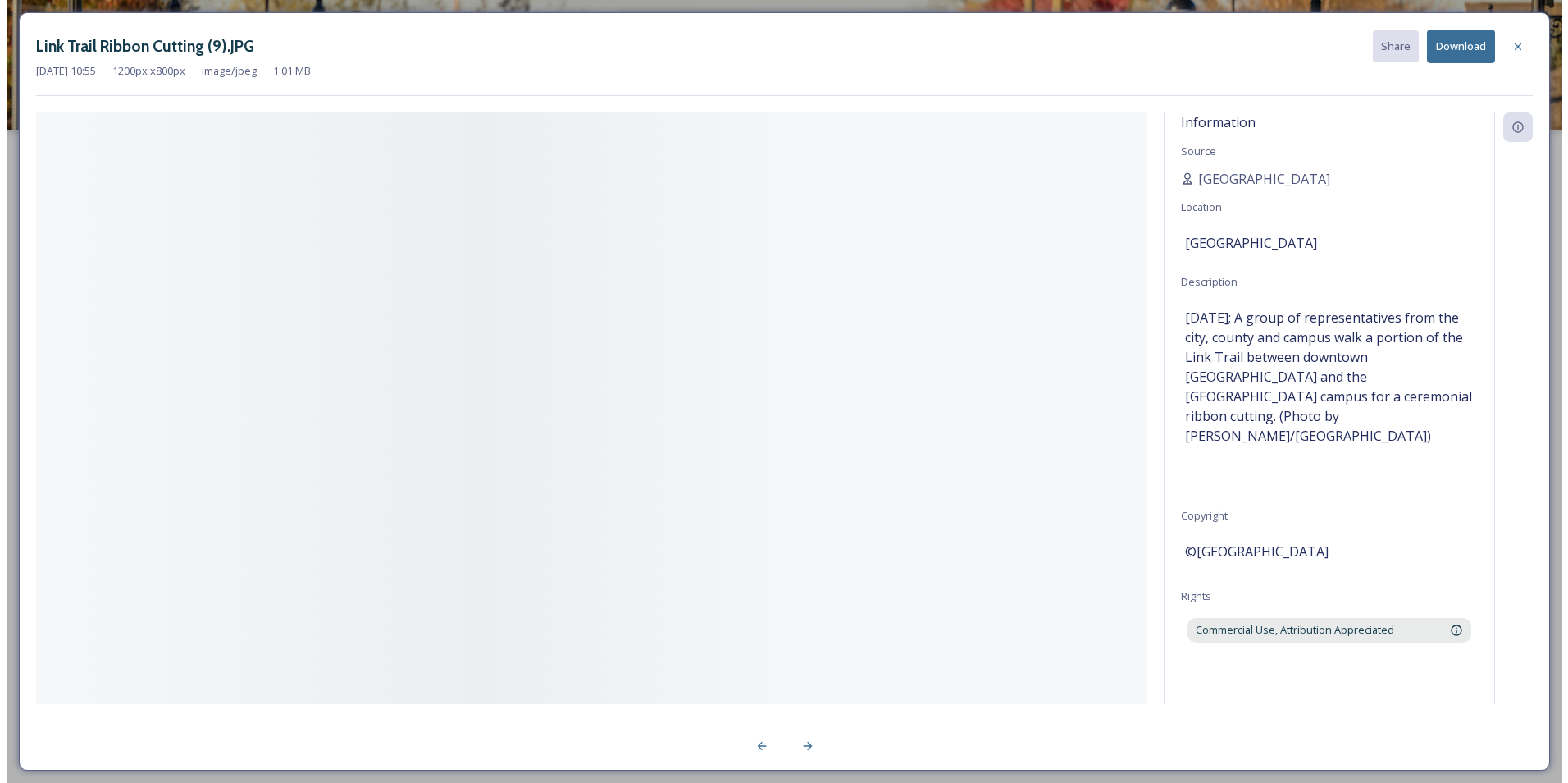
scroll to position [18, 0]
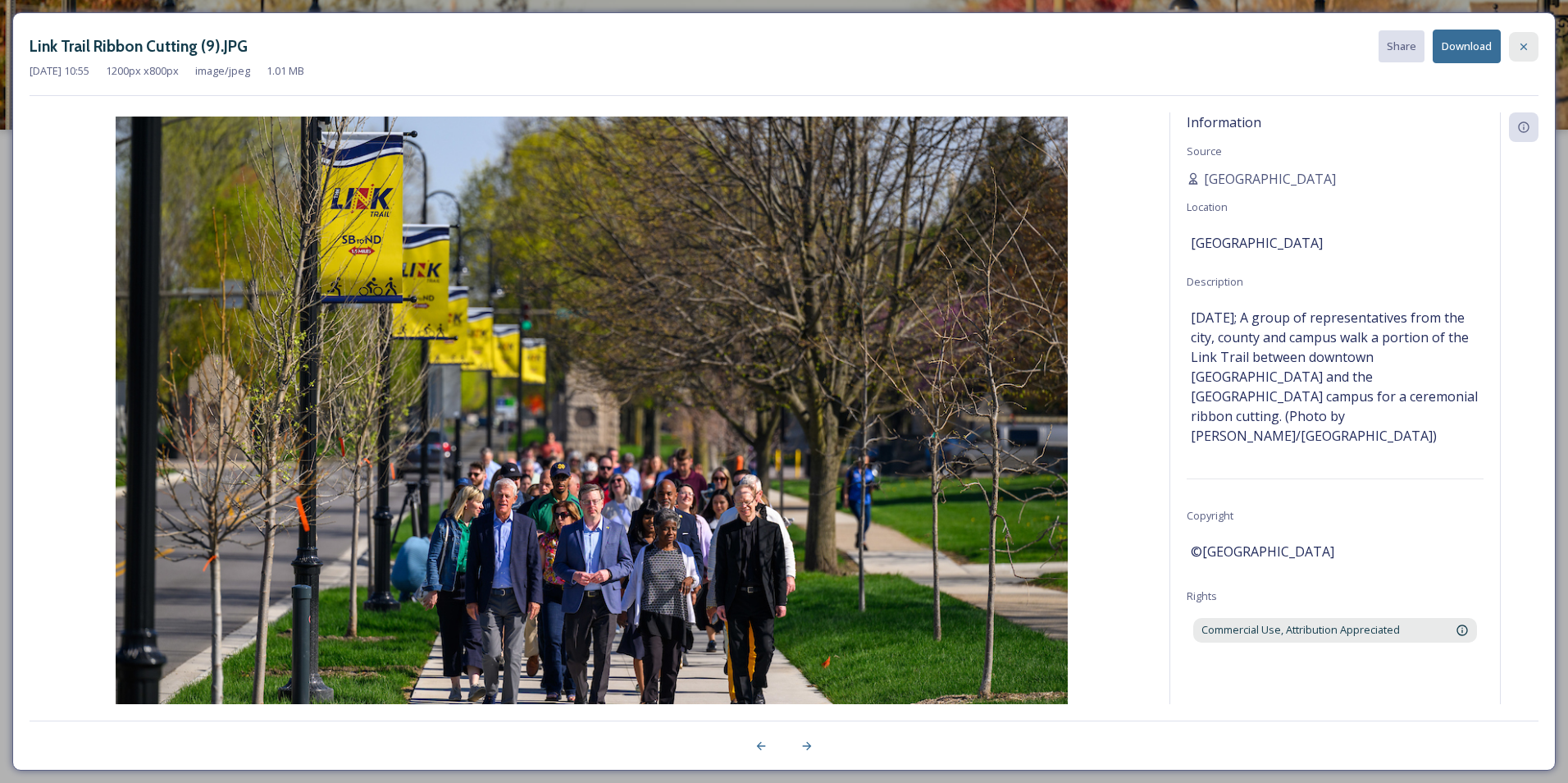
click at [1522, 51] on icon at bounding box center [1523, 47] width 13 height 13
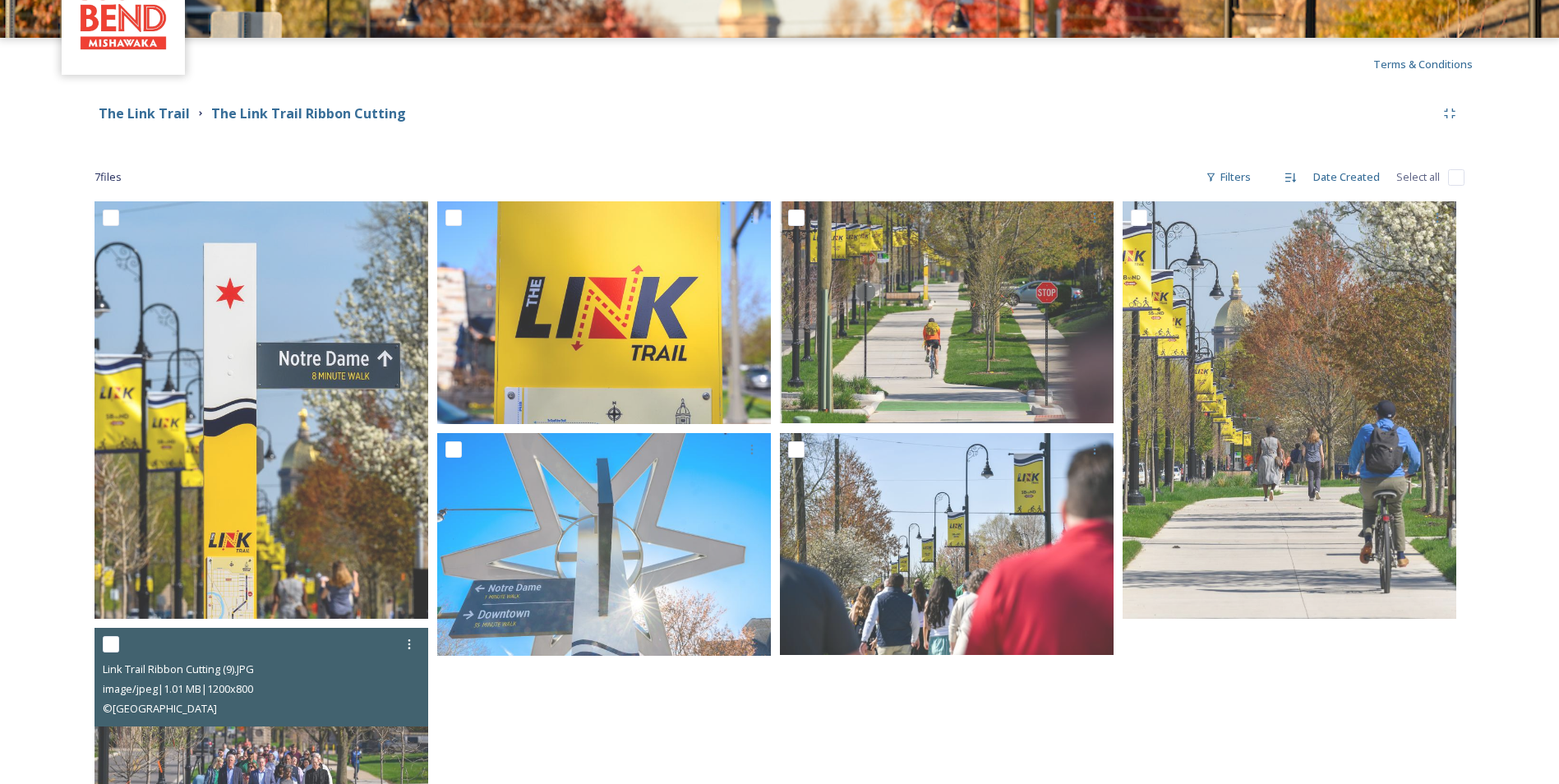
scroll to position [82, 0]
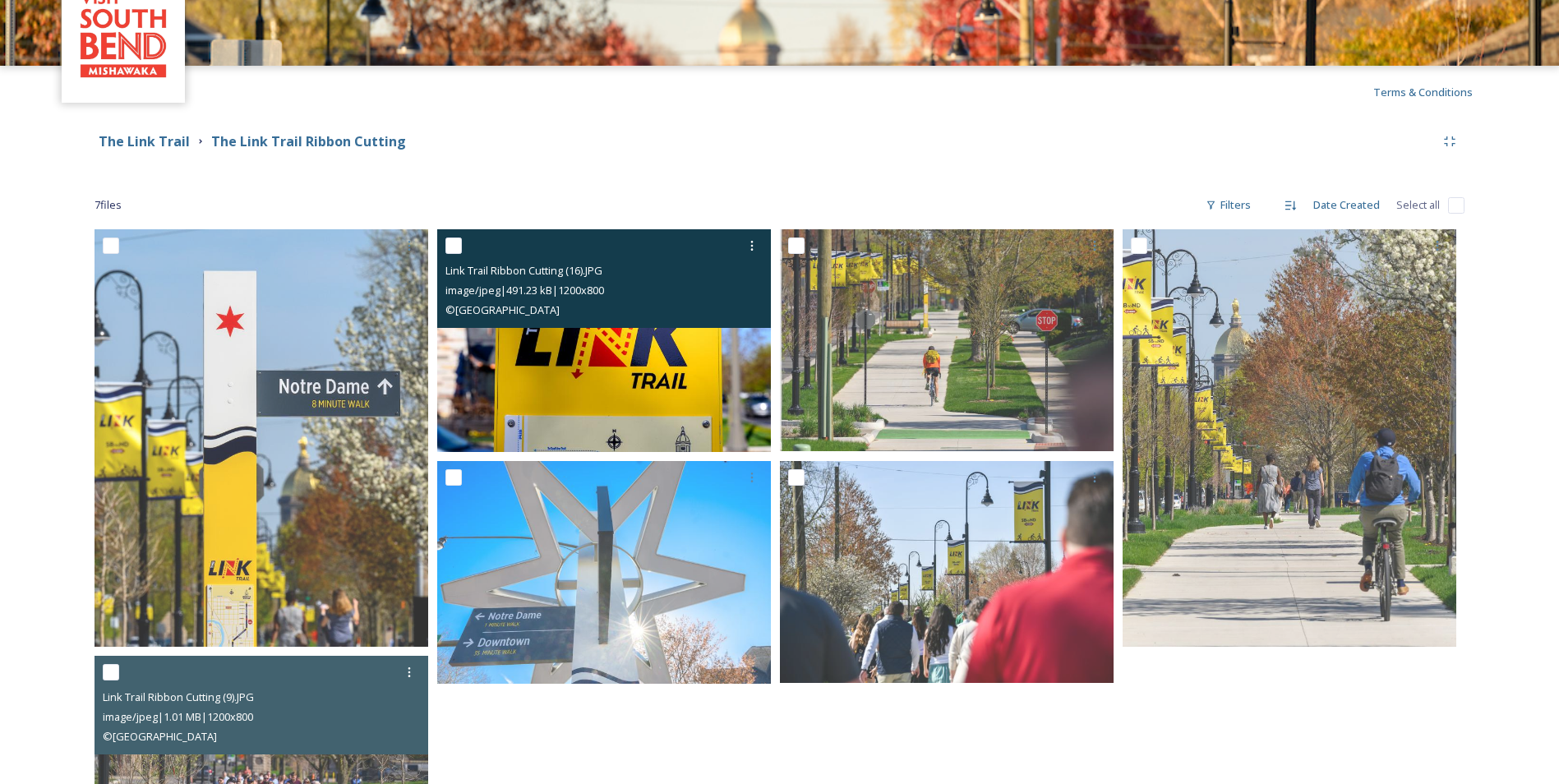
click at [654, 366] on img at bounding box center [604, 340] width 334 height 223
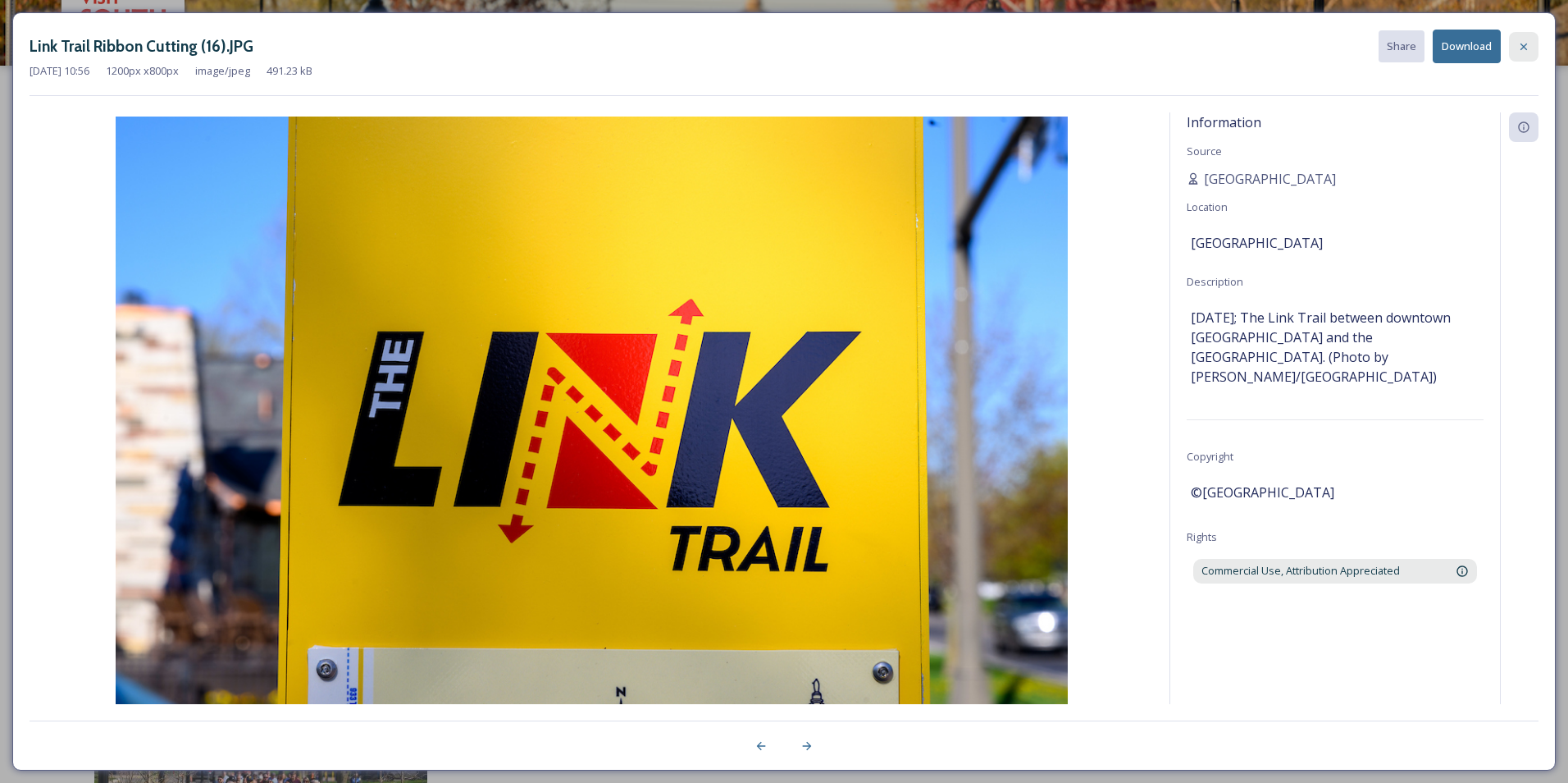
click at [1514, 48] on div at bounding box center [1523, 46] width 29 height 29
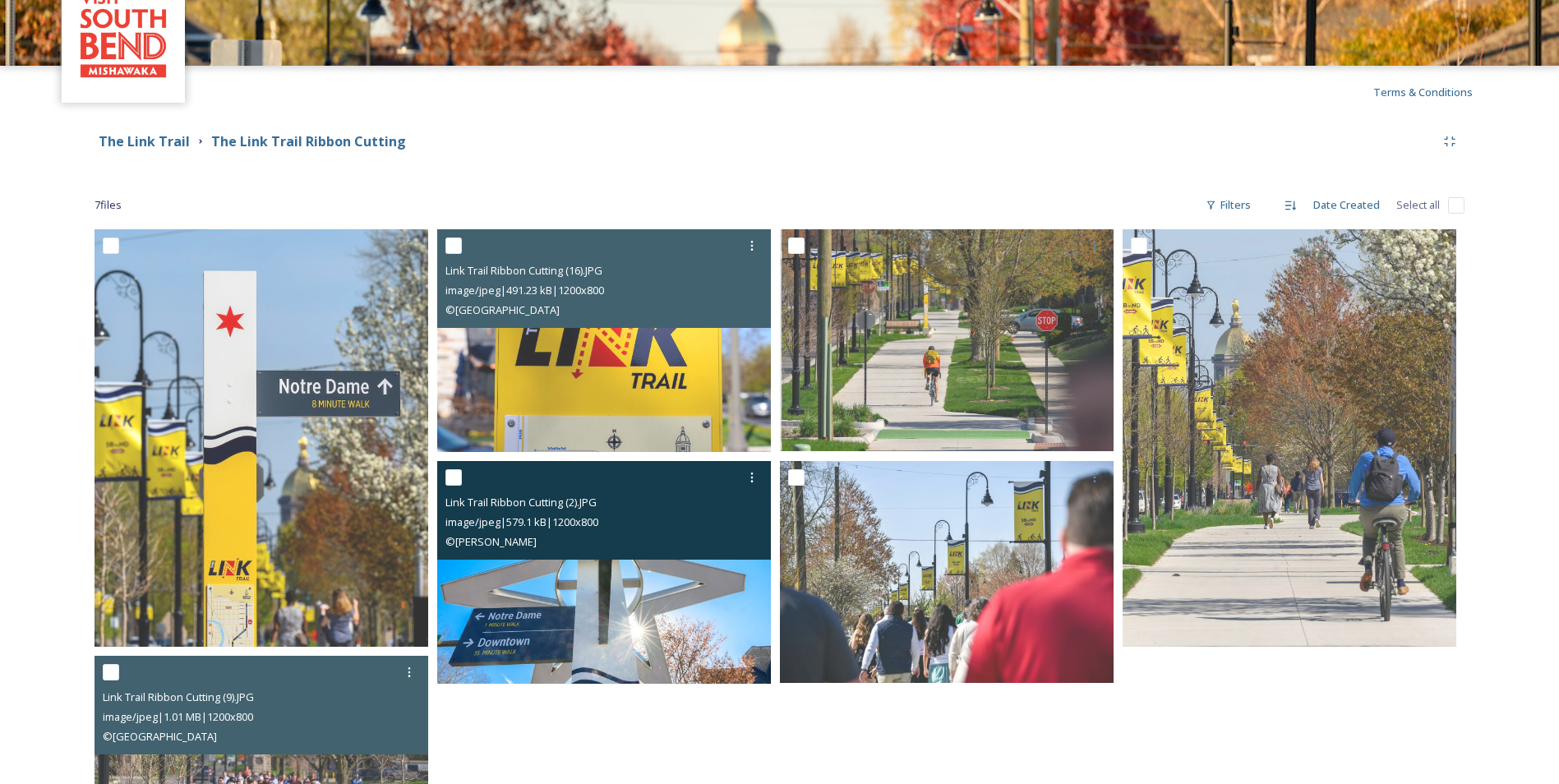
click at [734, 553] on div "Link Trail Ribbon Cutting (2).JPG image/jpeg | 579.1 kB | 1200 x 800 © [PERSON_…" at bounding box center [604, 510] width 334 height 99
click at [715, 629] on img at bounding box center [604, 572] width 334 height 223
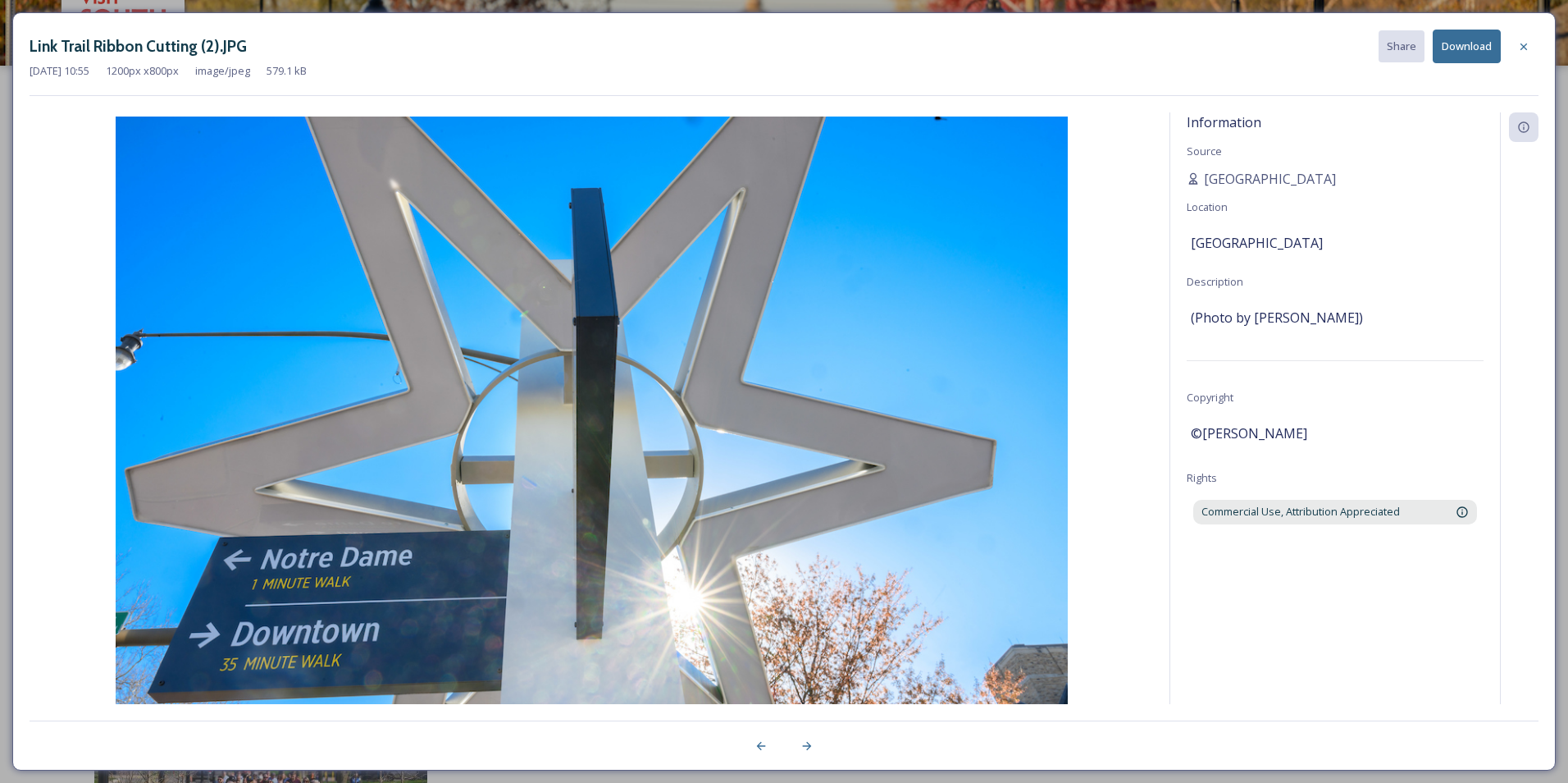
click at [1466, 51] on button "Download" at bounding box center [1466, 46] width 69 height 34
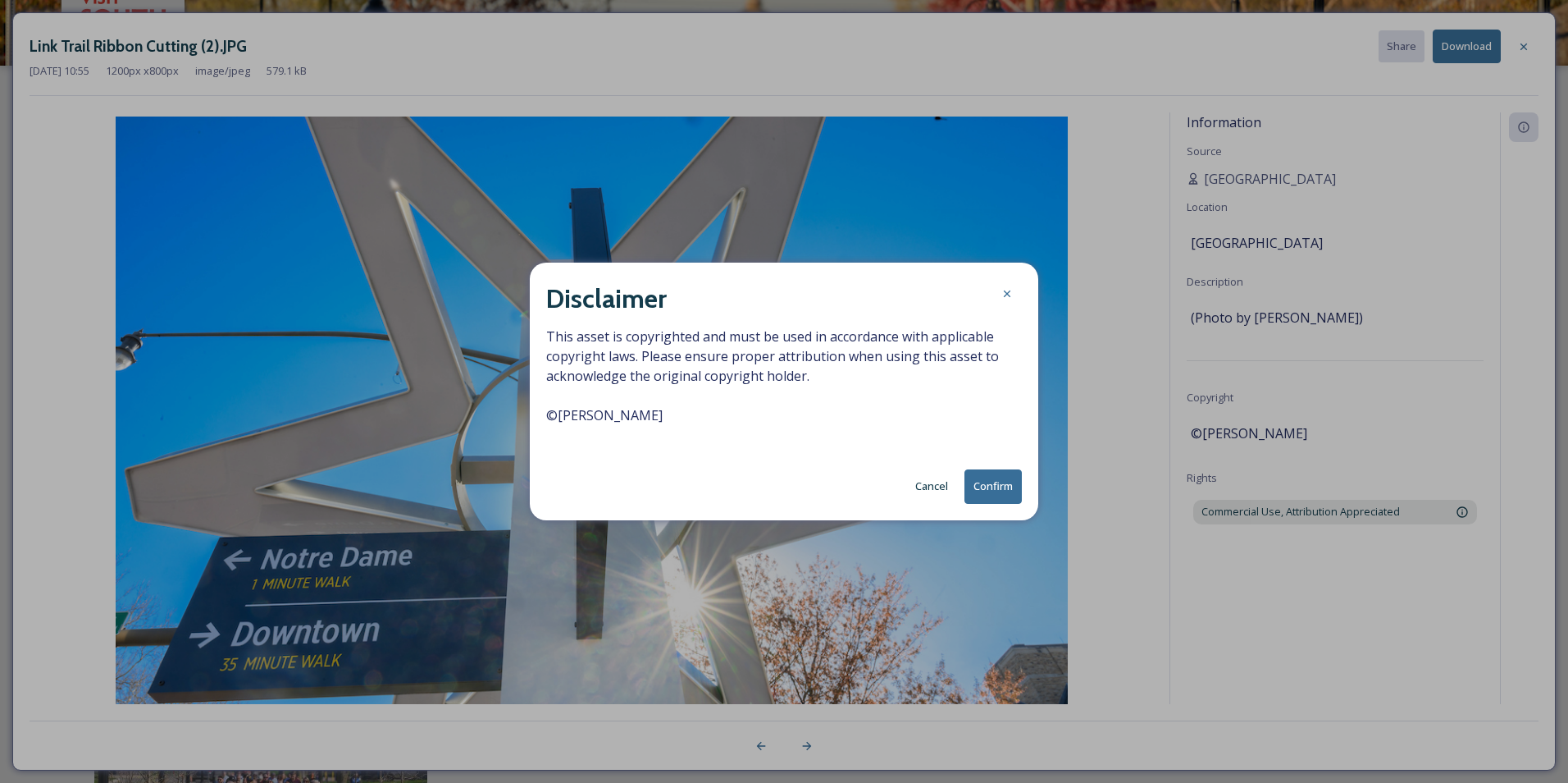
click at [997, 481] on button "Confirm" at bounding box center [993, 486] width 57 height 34
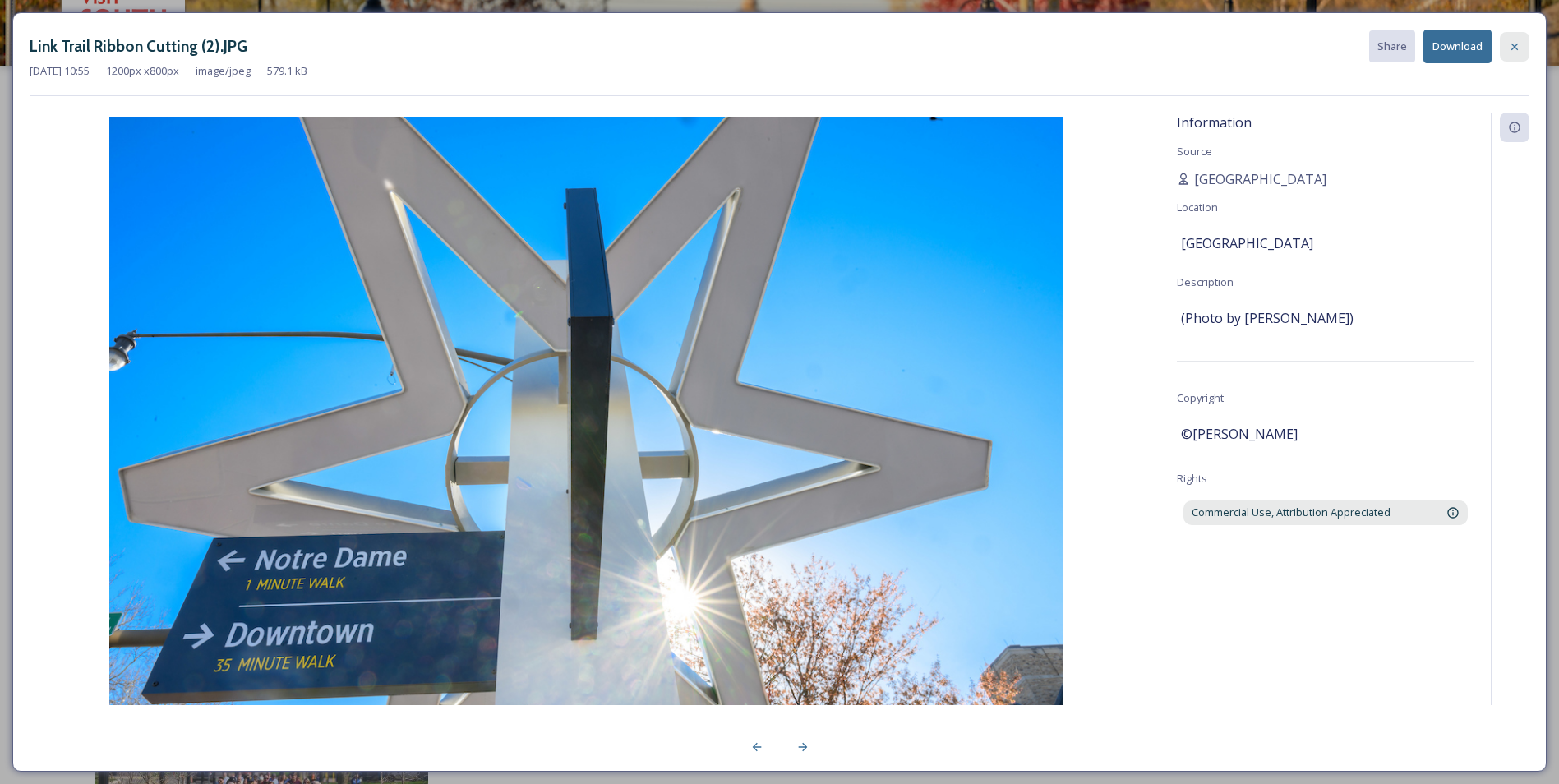
click at [1516, 48] on icon at bounding box center [1514, 45] width 7 height 7
